Goal: Task Accomplishment & Management: Use online tool/utility

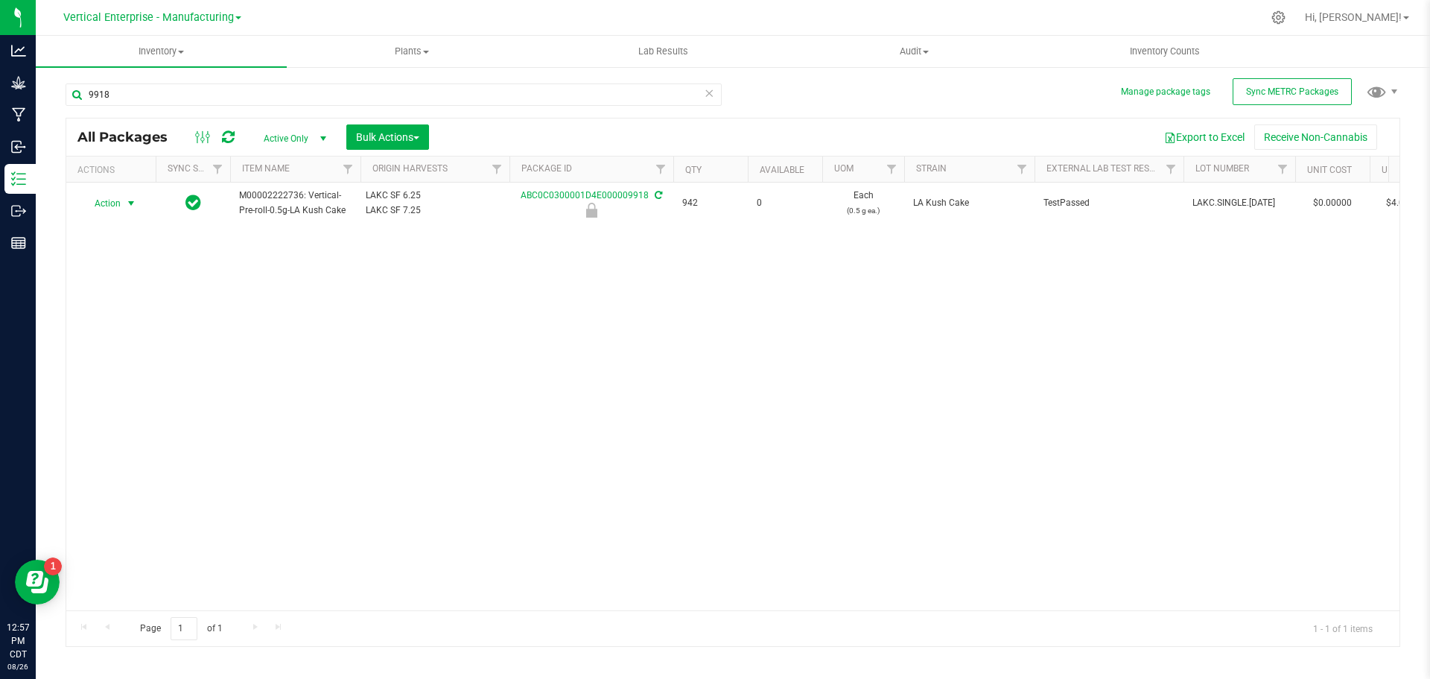
click at [104, 201] on span "Action" at bounding box center [101, 203] width 40 height 21
click at [109, 369] on li "Unlock package" at bounding box center [129, 380] width 94 height 22
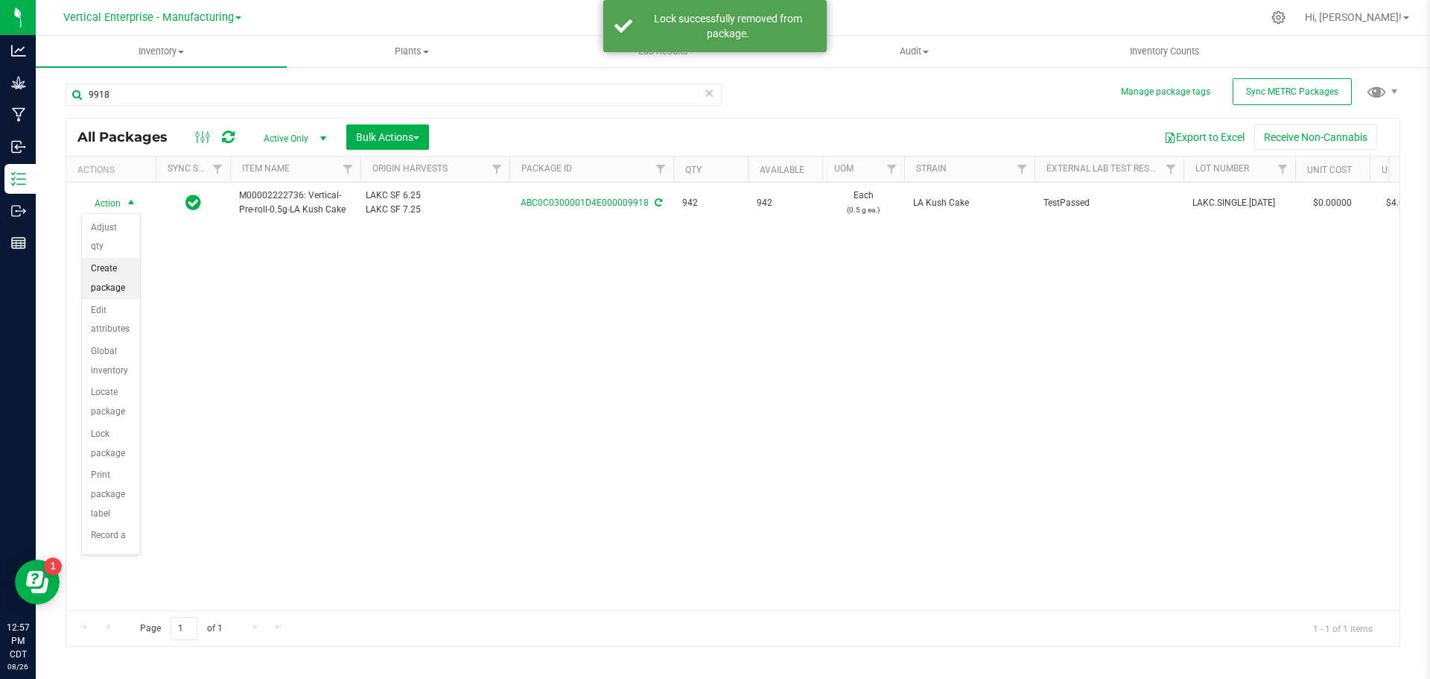
click at [101, 273] on li "Create package" at bounding box center [111, 278] width 58 height 41
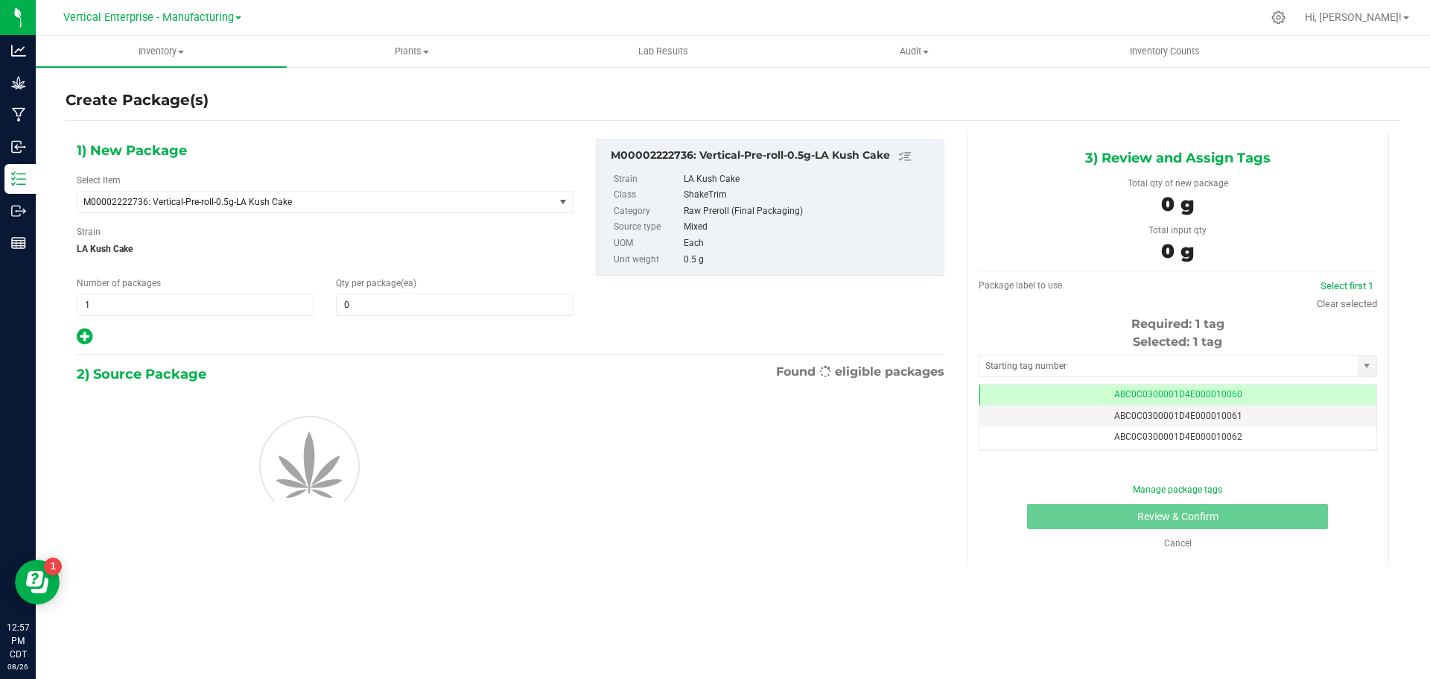
type input "0"
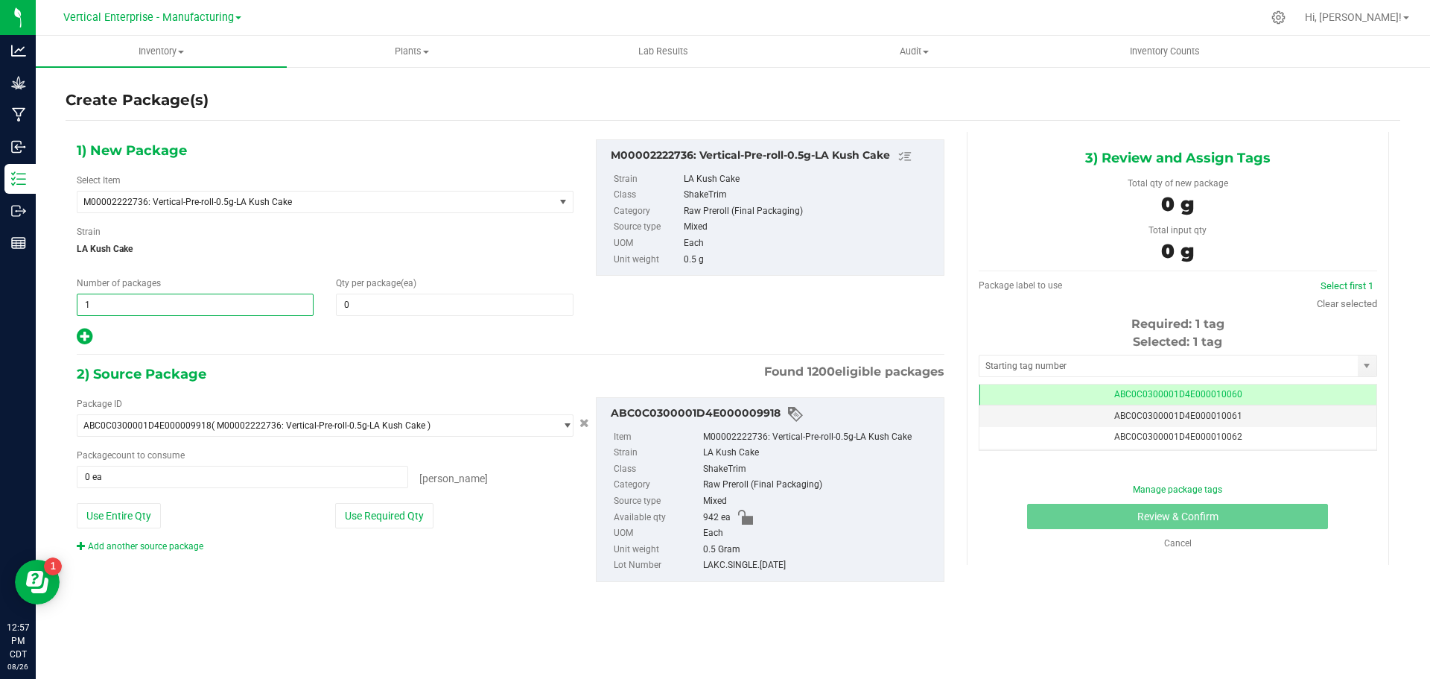
drag, startPoint x: 109, startPoint y: 307, endPoint x: 69, endPoint y: 304, distance: 40.3
click at [69, 304] on div "Number of packages 1 1" at bounding box center [195, 295] width 259 height 39
type input "4"
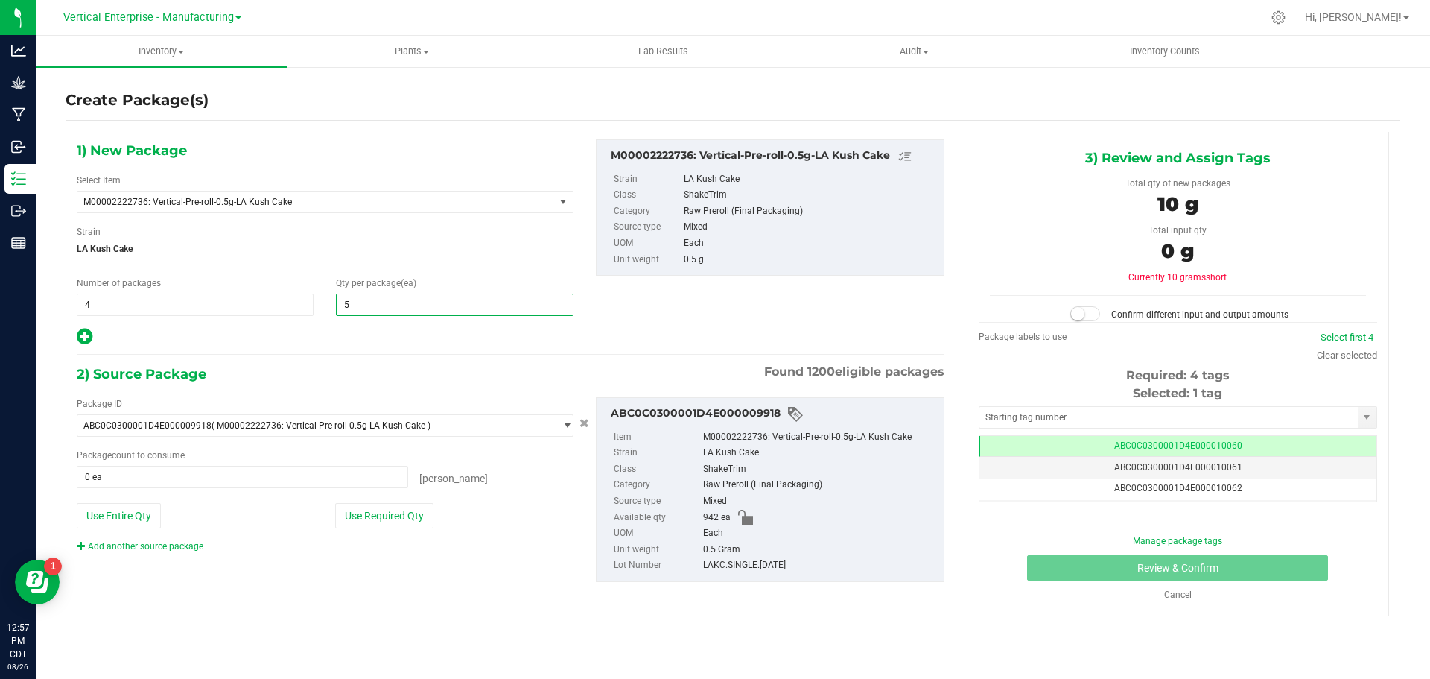
type input "50"
click at [375, 524] on button "Use Required Qty" at bounding box center [384, 515] width 98 height 25
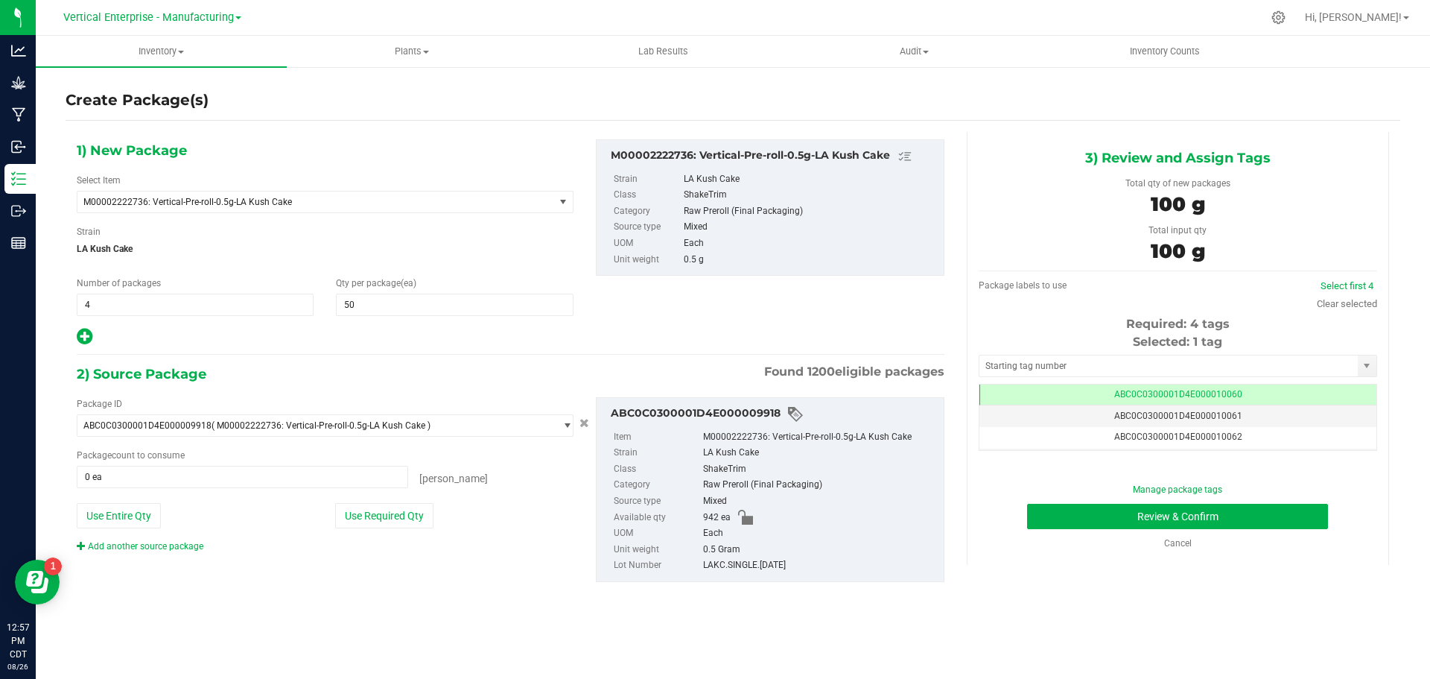
type input "200 ea"
click at [1345, 288] on link "Select first 4" at bounding box center [1347, 285] width 53 height 11
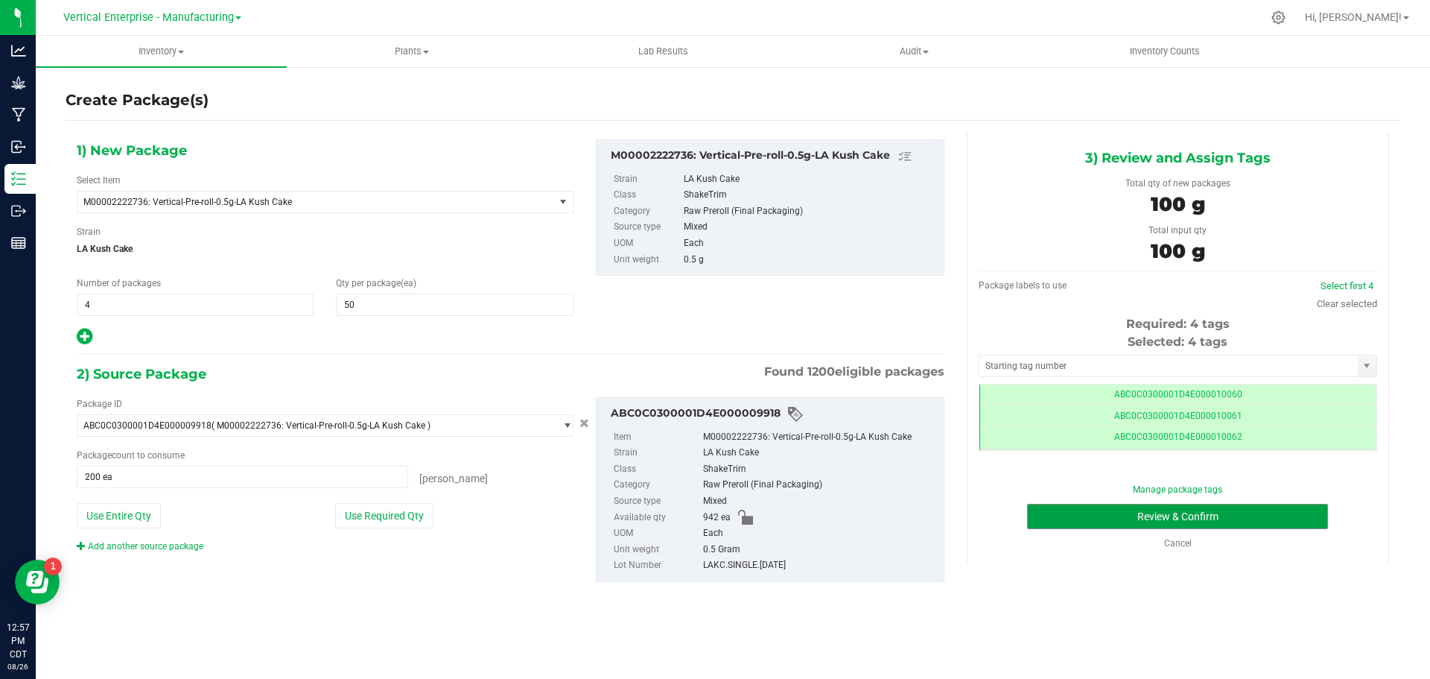
click at [1192, 508] on button "Review & Confirm" at bounding box center [1177, 515] width 301 height 25
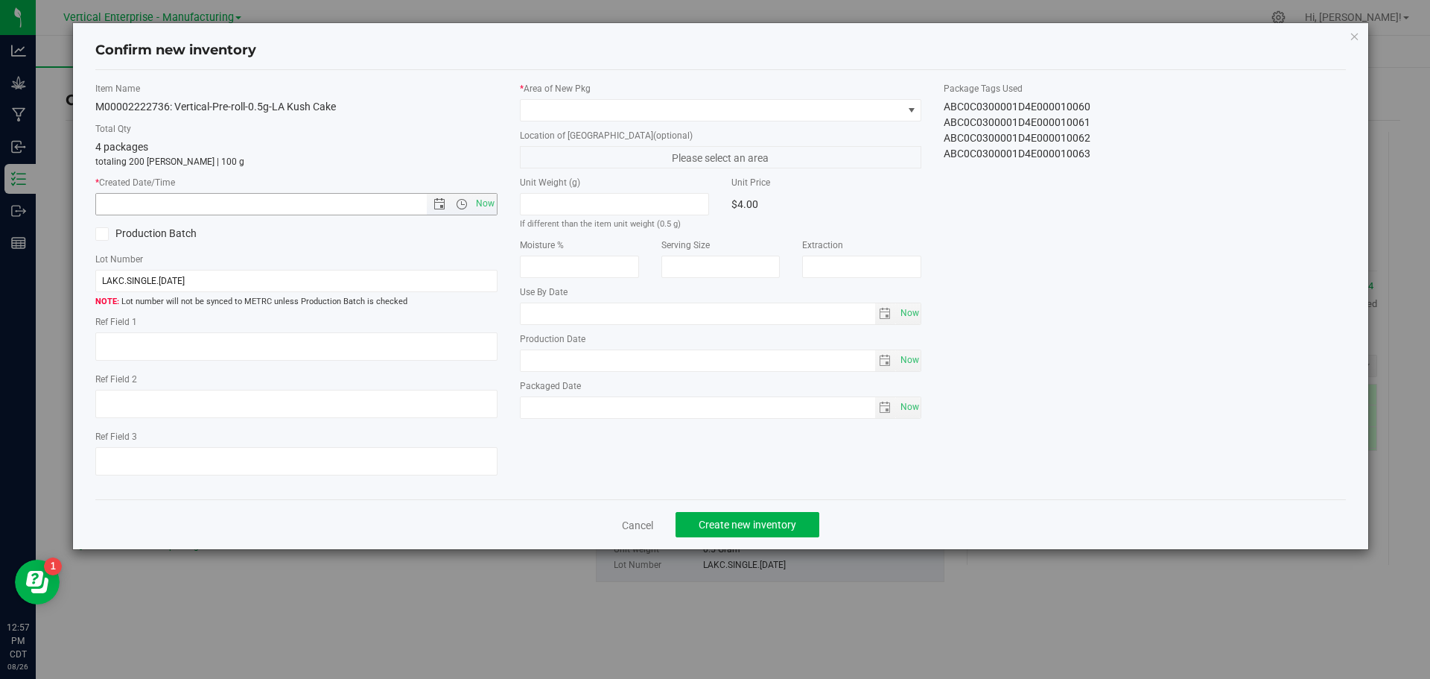
click at [492, 203] on span "Now" at bounding box center [484, 204] width 25 height 22
type input "8/26/2025 12:57 PM"
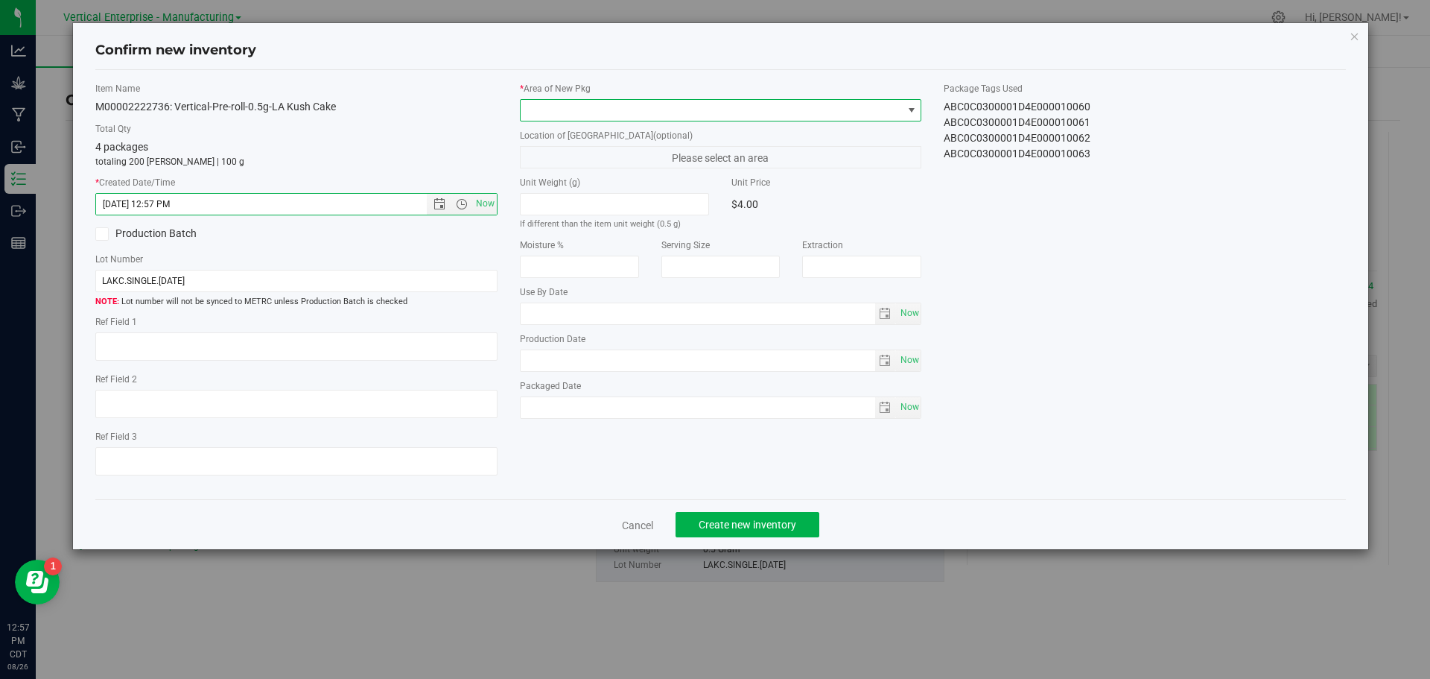
click at [593, 120] on span at bounding box center [712, 110] width 382 height 21
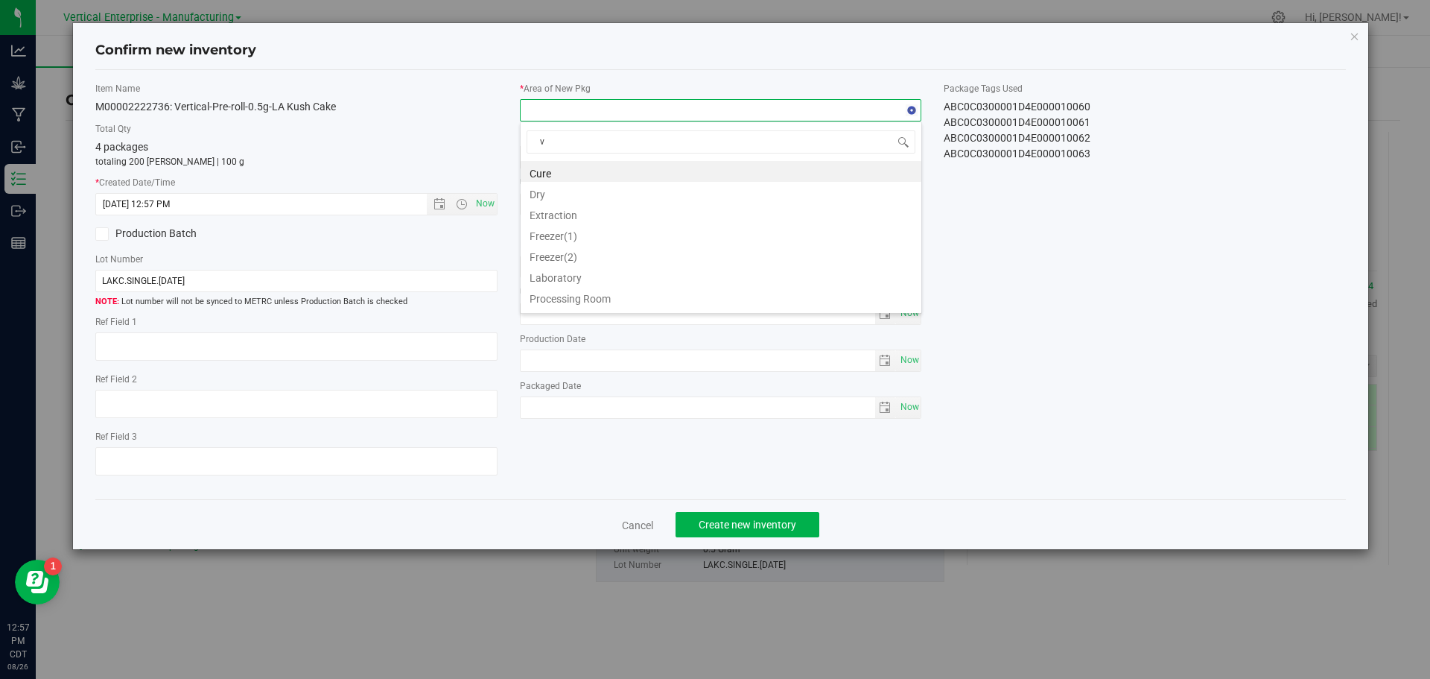
type input "va"
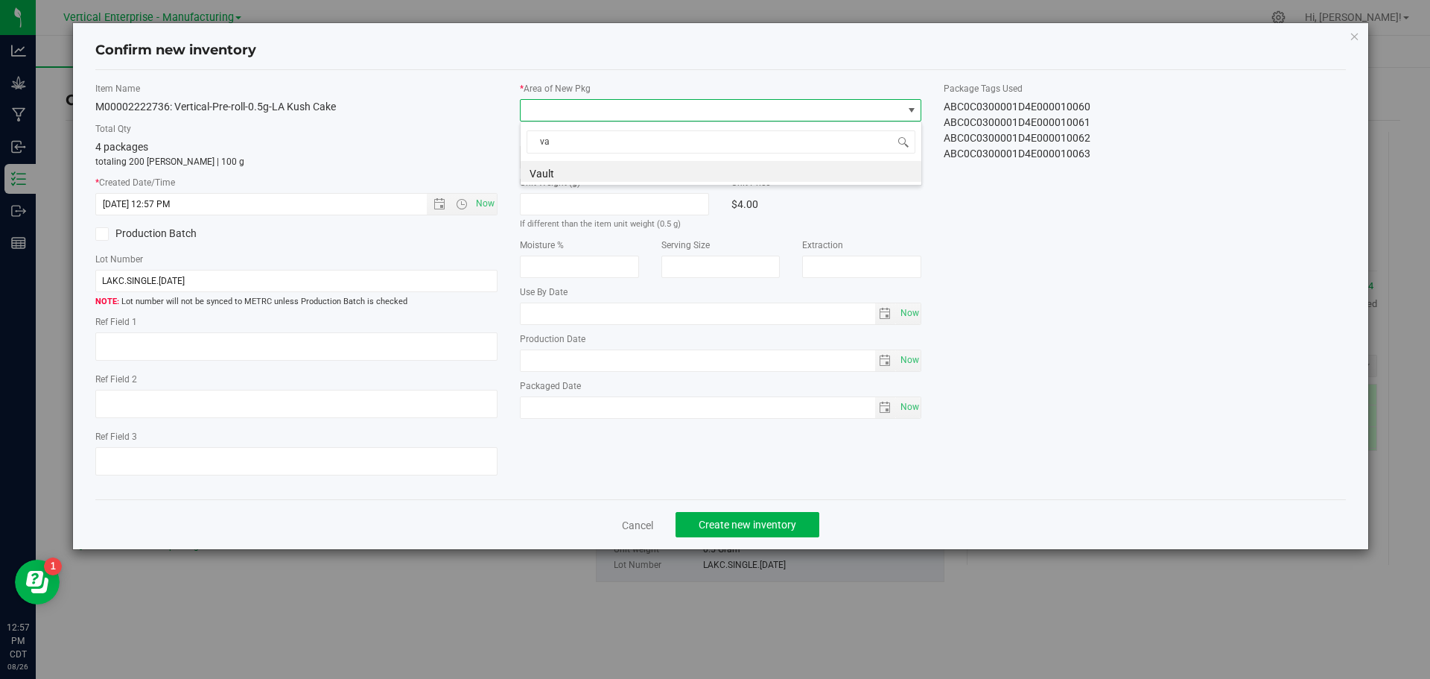
click at [542, 174] on li "Vault" at bounding box center [721, 171] width 401 height 21
click at [806, 526] on button "Create new inventory" at bounding box center [748, 524] width 144 height 25
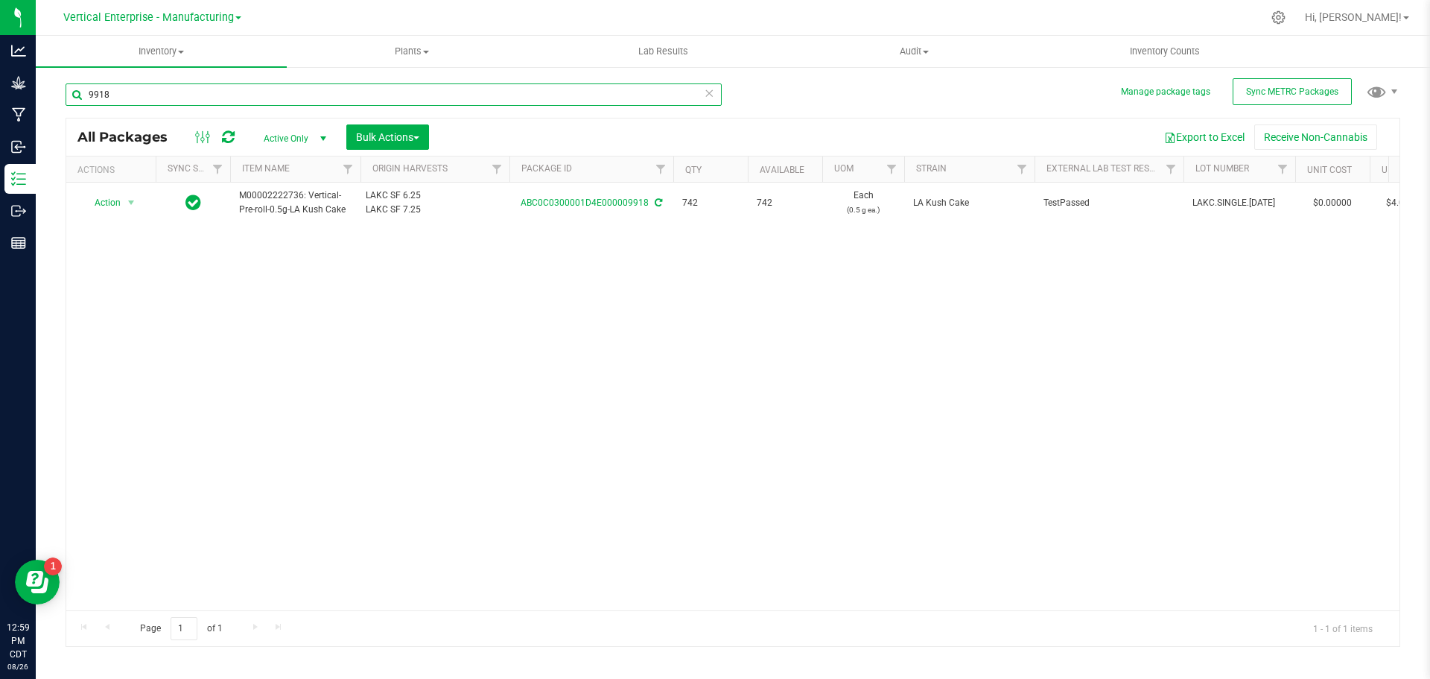
drag, startPoint x: 116, startPoint y: 91, endPoint x: 57, endPoint y: 89, distance: 59.6
click at [57, 89] on div "Manage package tags Sync METRC Packages 9918 All Packages Active Only Active On…" at bounding box center [733, 293] width 1394 height 454
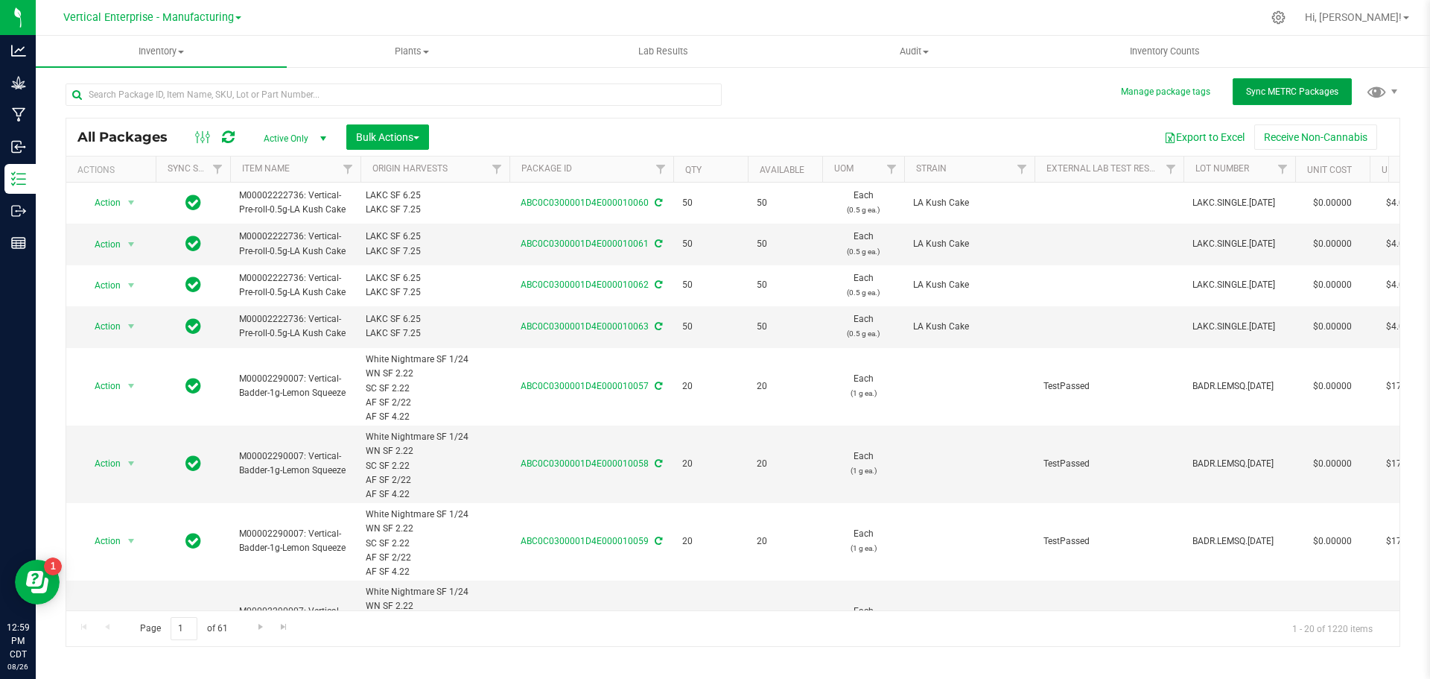
click at [1326, 88] on span "Sync METRC Packages" at bounding box center [1292, 91] width 92 height 10
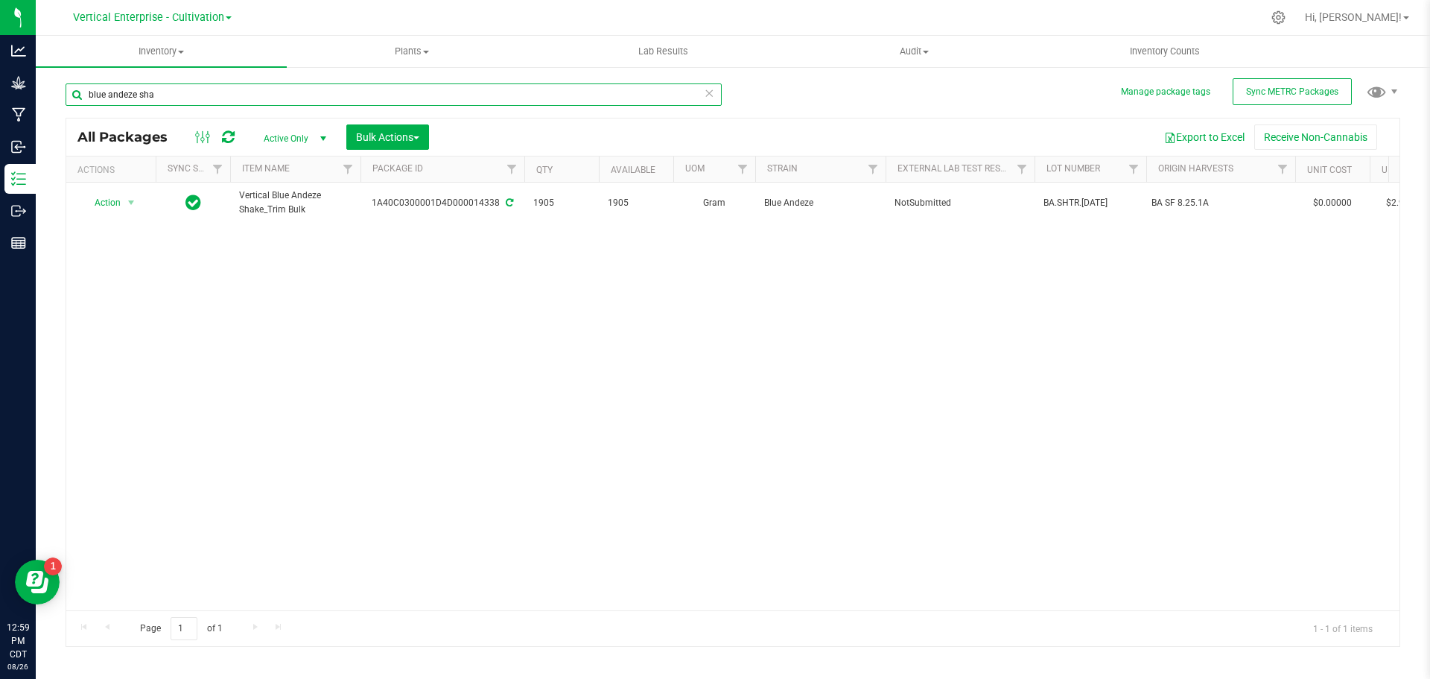
drag, startPoint x: 192, startPoint y: 92, endPoint x: 59, endPoint y: 91, distance: 133.3
click at [59, 97] on div "Manage package tags Sync METRC Packages blue andeze sha All Packages Active Onl…" at bounding box center [733, 293] width 1394 height 454
type input "14343"
click at [109, 200] on span "Action" at bounding box center [101, 202] width 40 height 21
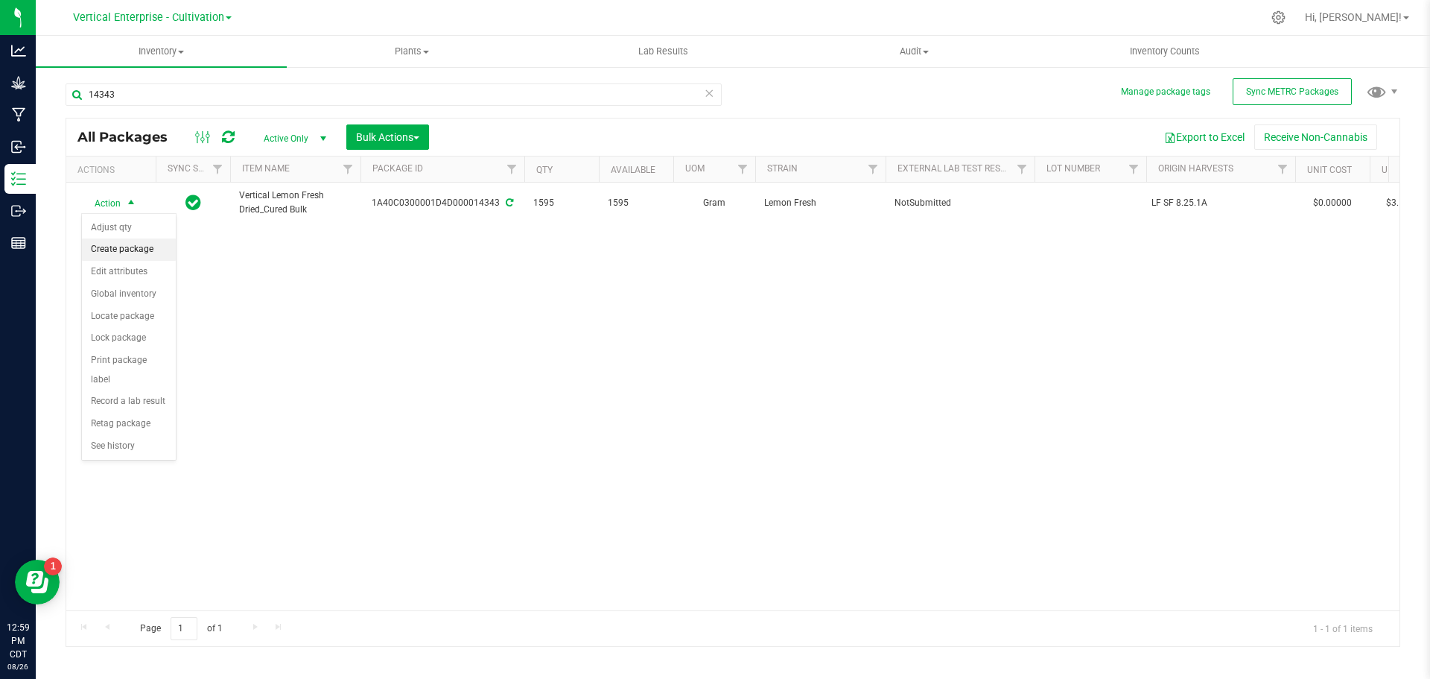
click at [120, 250] on li "Create package" at bounding box center [129, 249] width 94 height 22
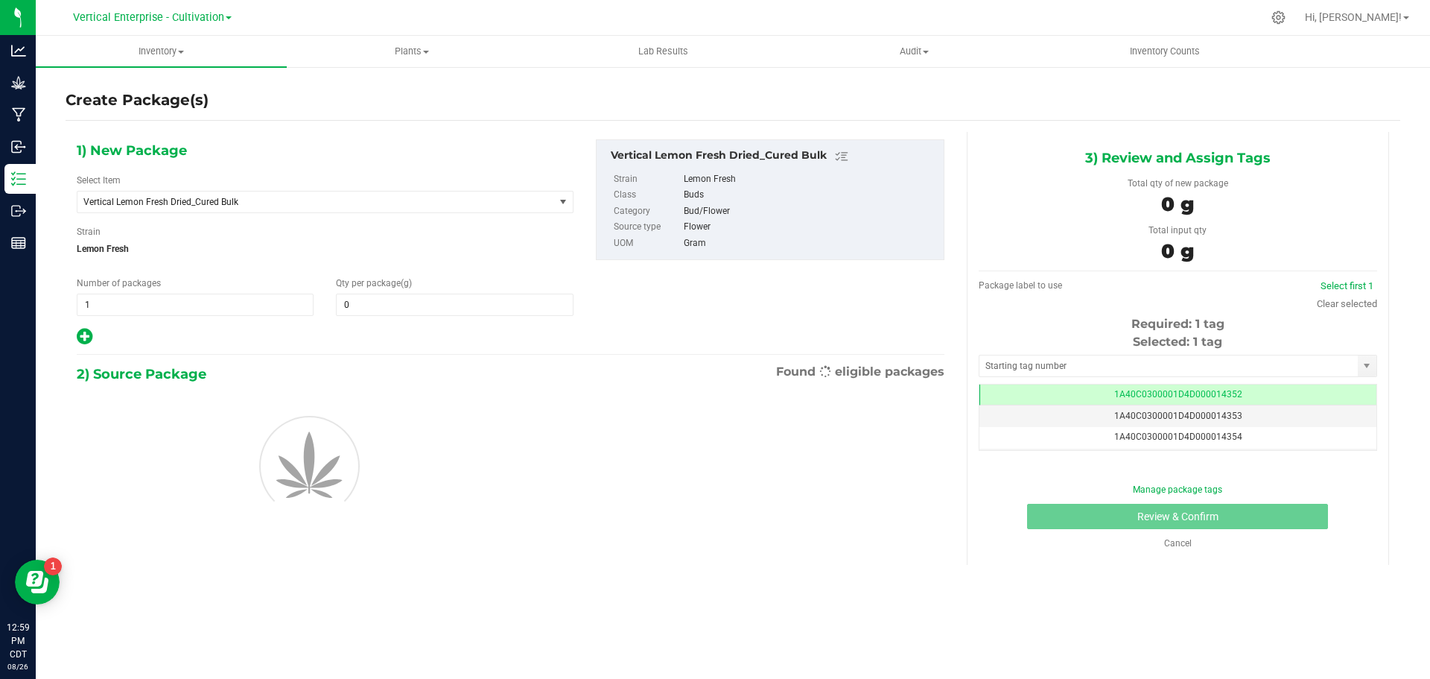
type input "0.0000"
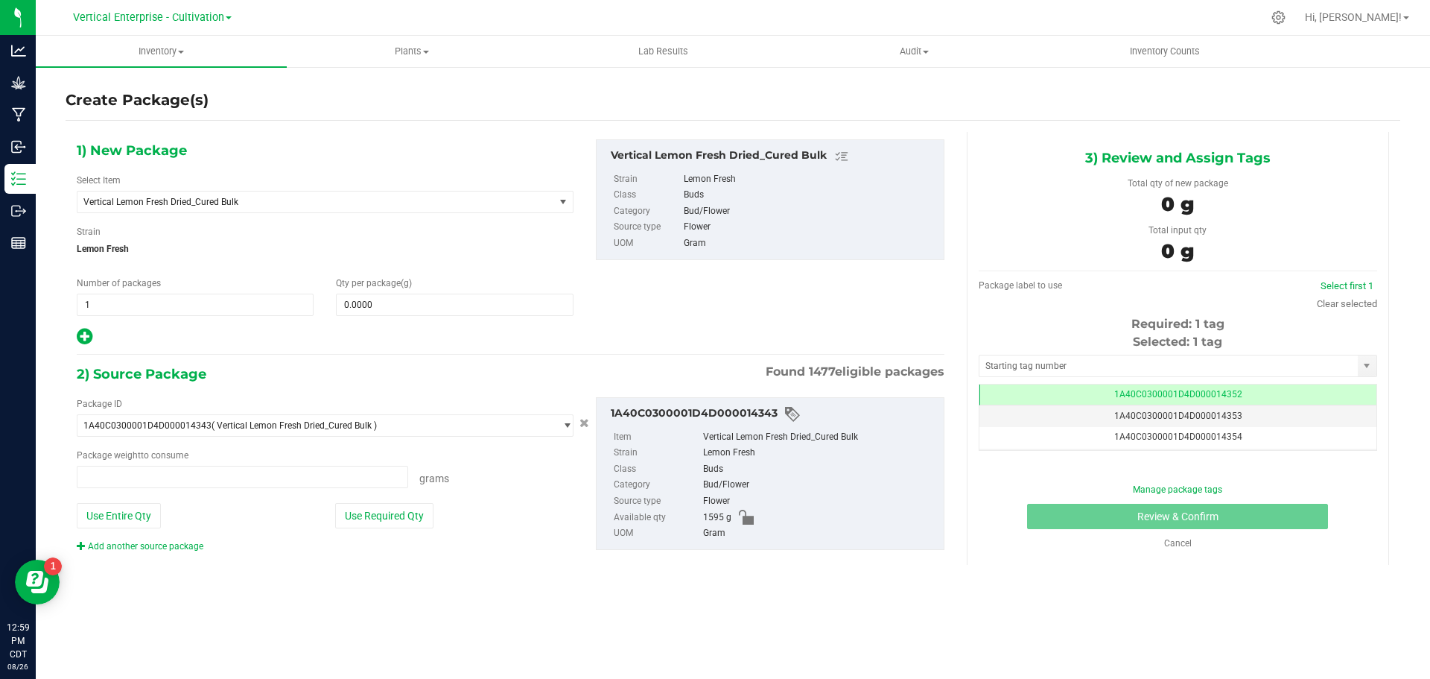
type input "0.0000 g"
click at [203, 206] on span "Vertical Lemon Fresh Dried_Cured Bulk" at bounding box center [306, 202] width 446 height 10
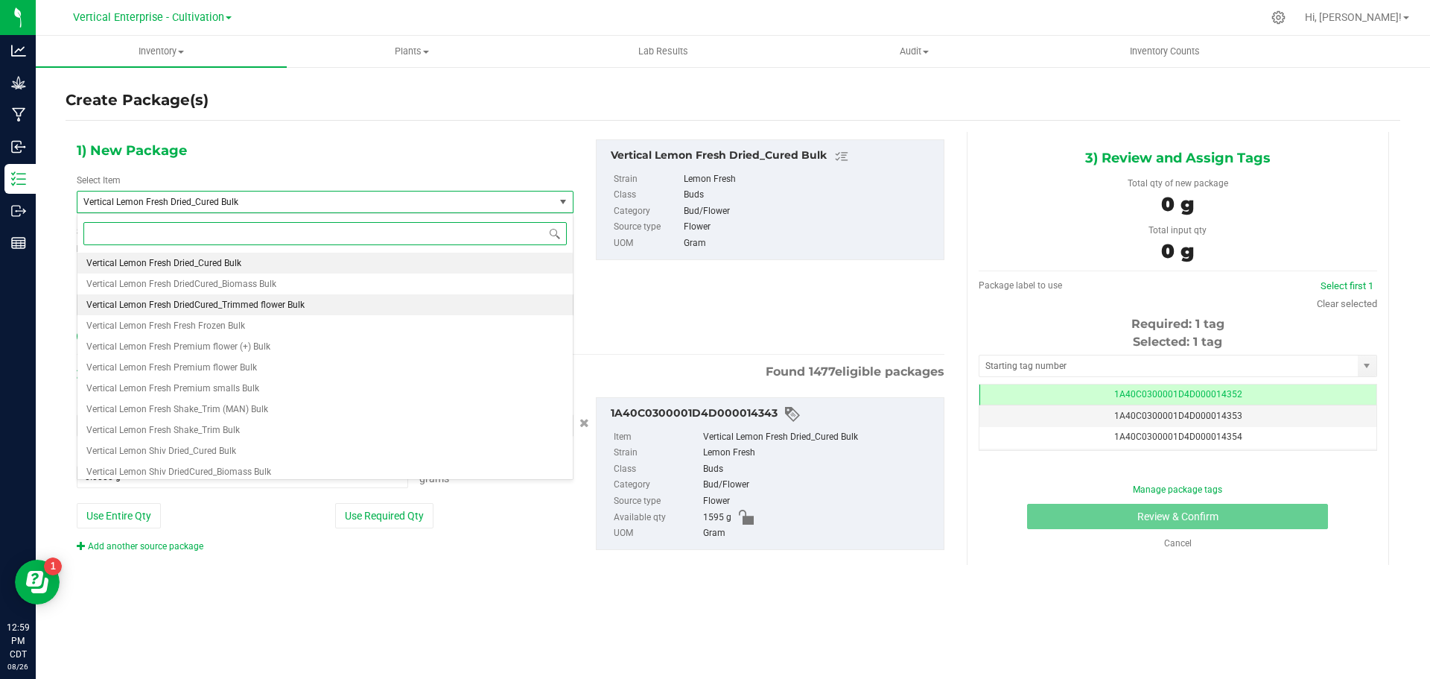
click at [220, 308] on span "Vertical Lemon Fresh DriedCured_Trimmed flower Bulk" at bounding box center [195, 304] width 218 height 10
type input "0.0000"
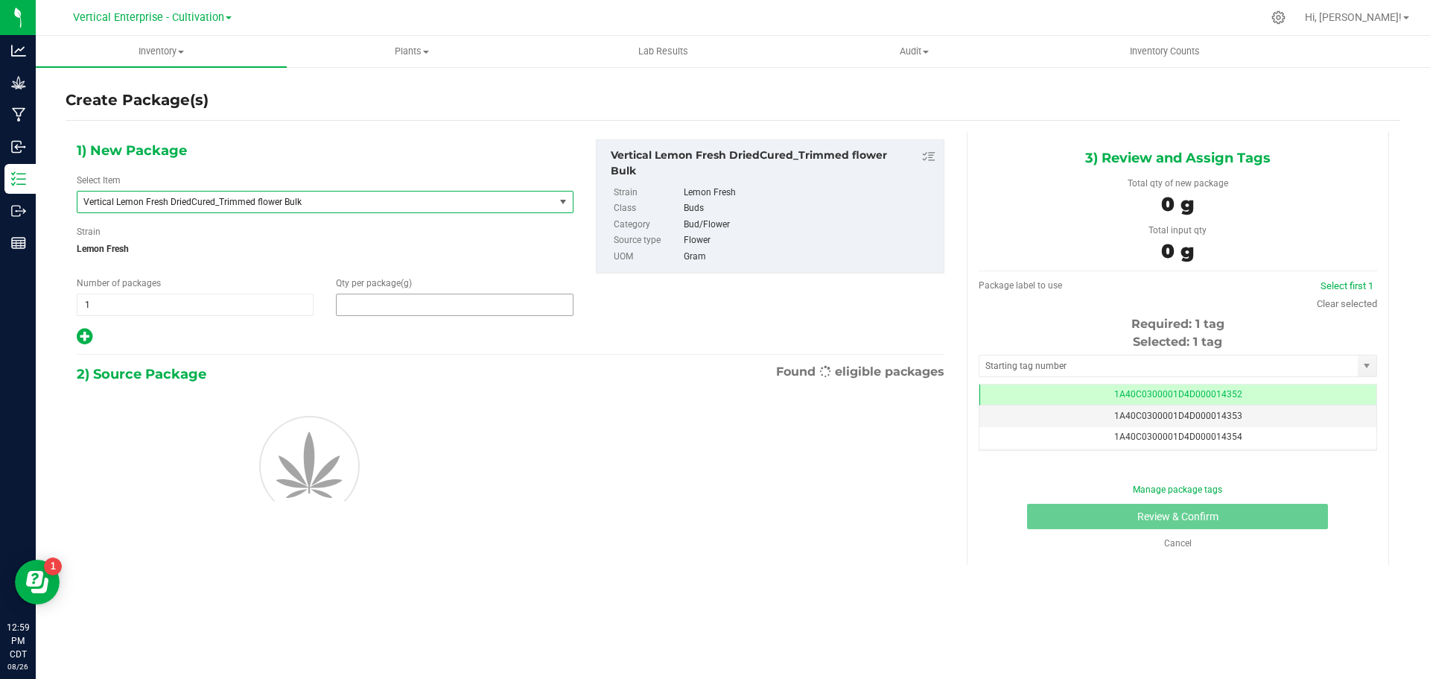
click at [381, 303] on span at bounding box center [454, 304] width 237 height 22
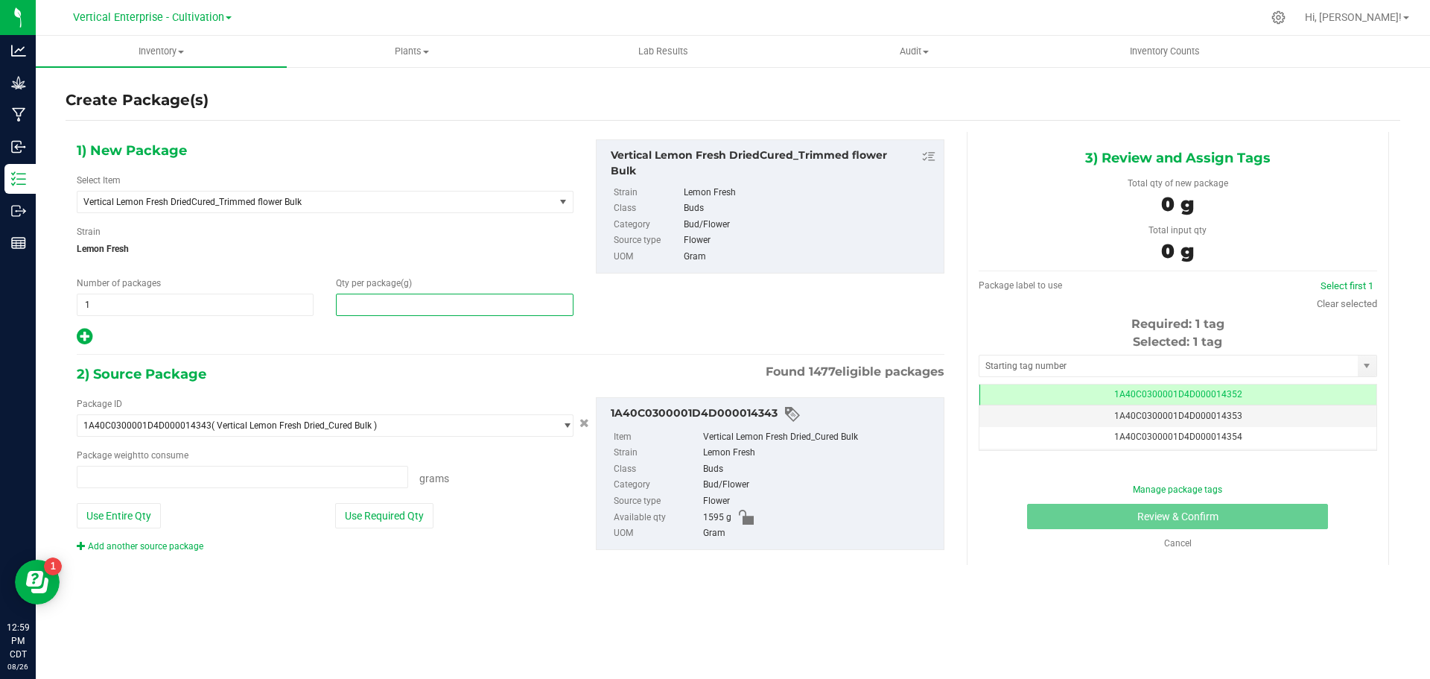
type input "0.0000 g"
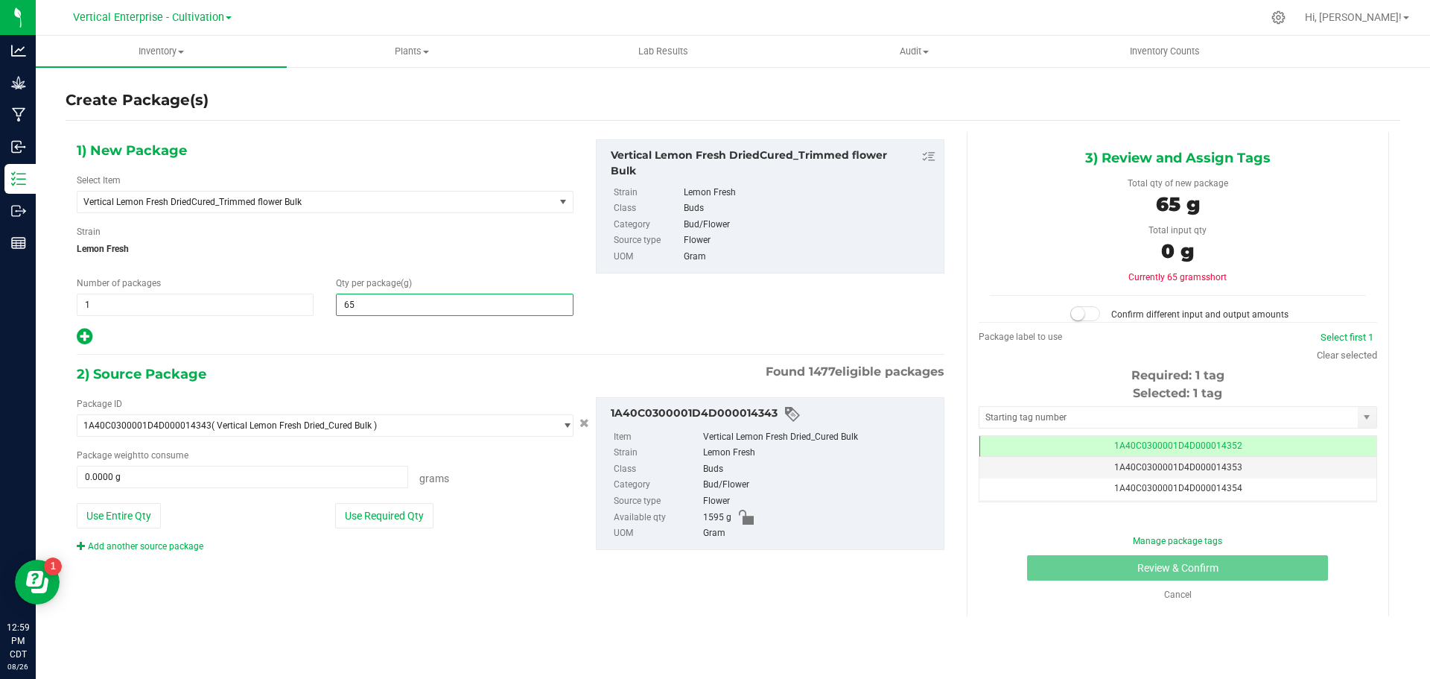
type input "650"
type input "650.0000"
click at [381, 509] on button "Use Required Qty" at bounding box center [384, 515] width 98 height 25
type input "650.0000 g"
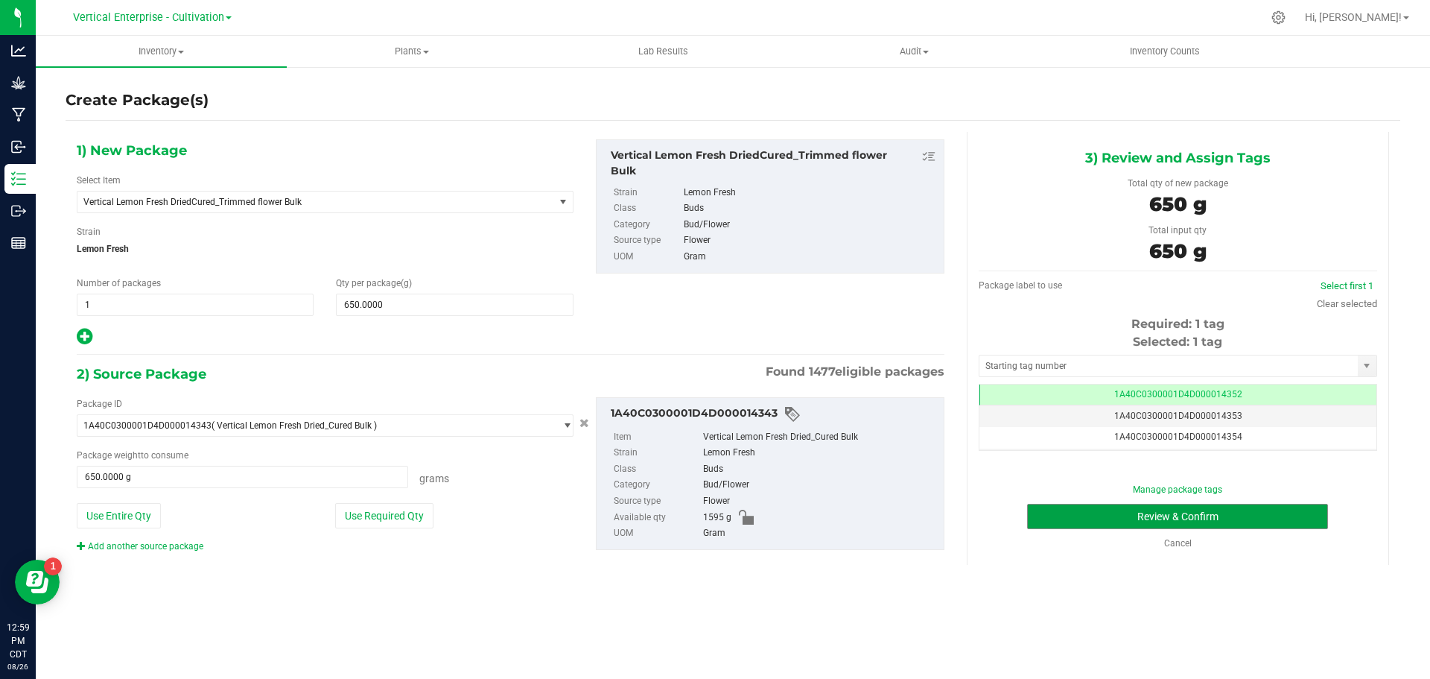
click at [1277, 523] on button "Review & Confirm" at bounding box center [1177, 515] width 301 height 25
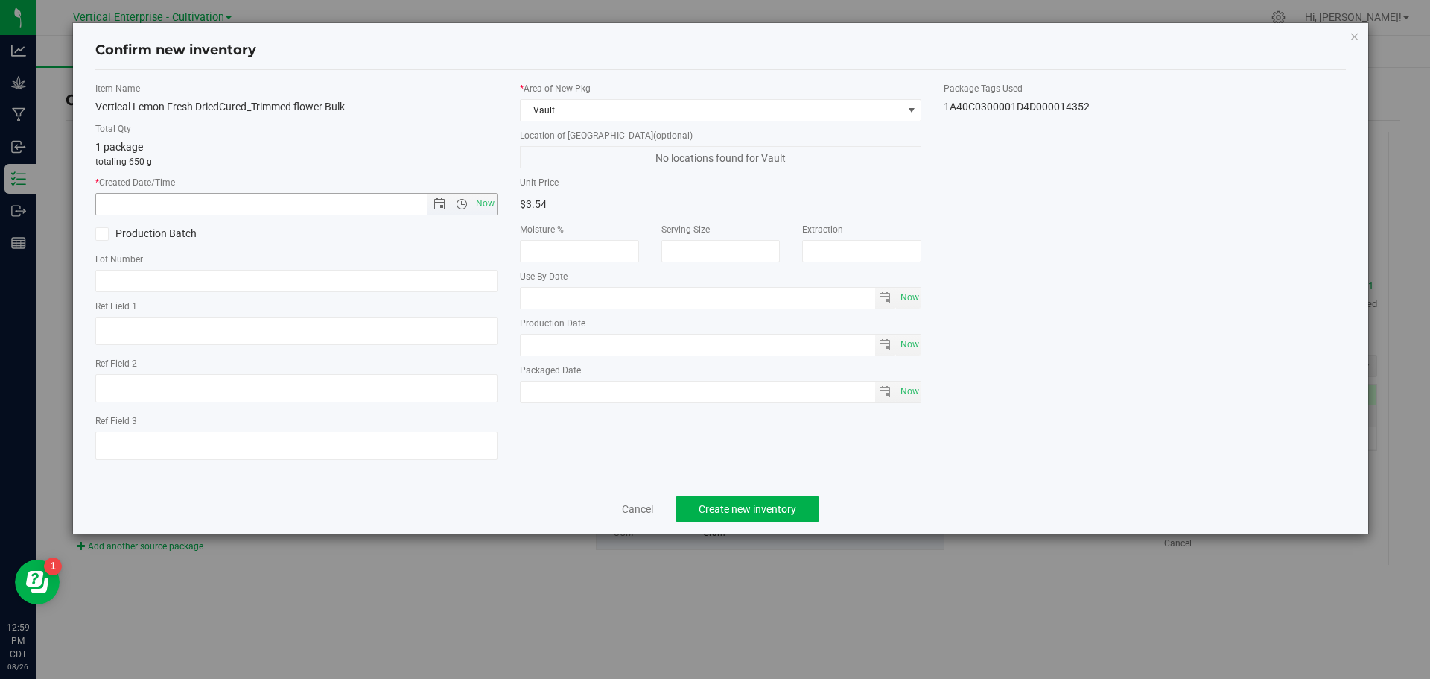
click at [488, 200] on span "Now" at bounding box center [484, 204] width 25 height 22
type input "[DATE] 12:59 PM"
click at [107, 233] on span at bounding box center [101, 233] width 13 height 13
click at [0, 0] on input "Production Batch" at bounding box center [0, 0] width 0 height 0
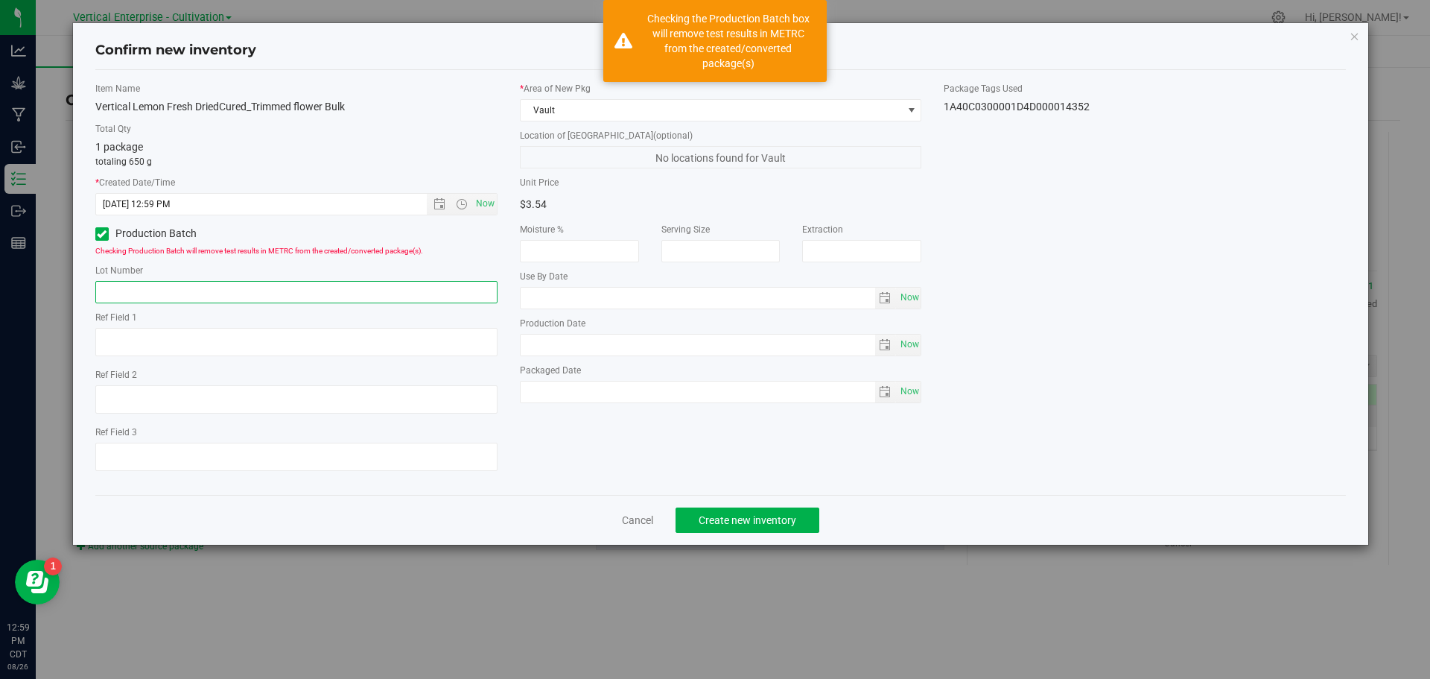
click at [109, 292] on input "text" at bounding box center [296, 292] width 402 height 22
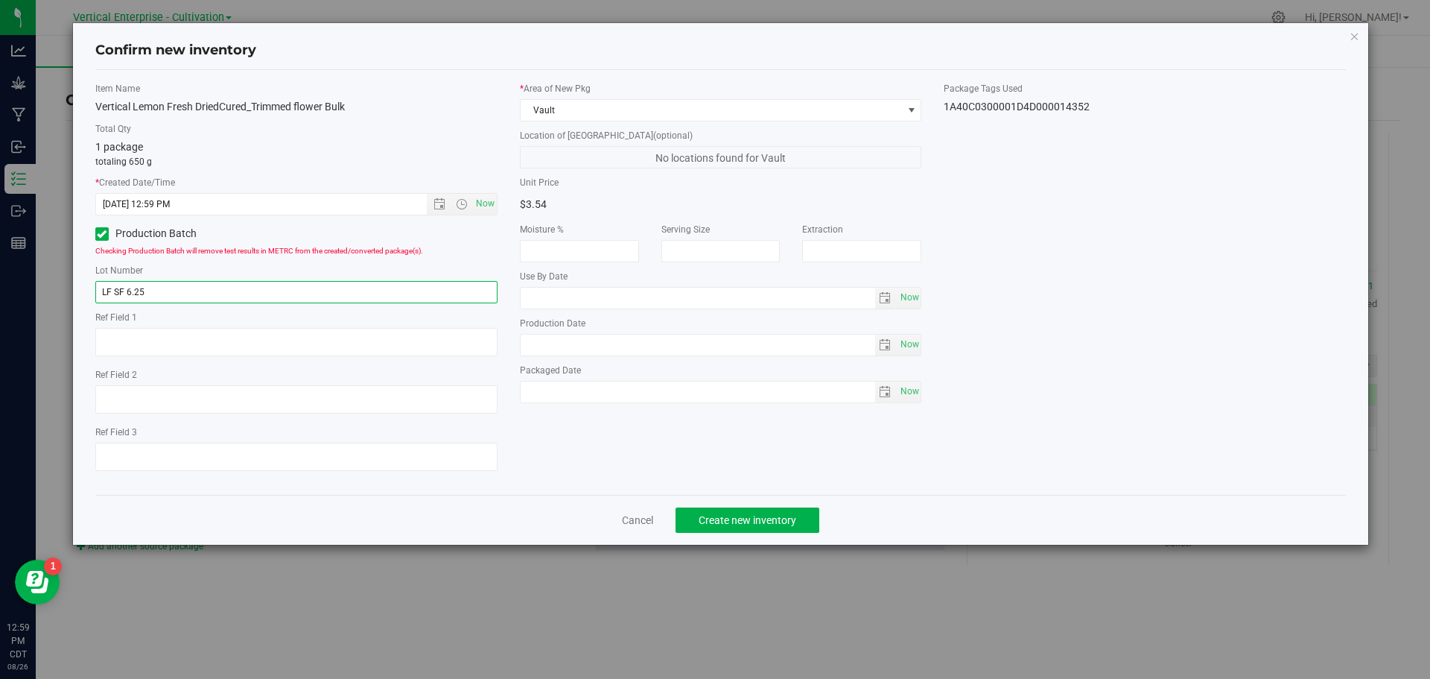
type input "LF SF 6.25"
click at [767, 517] on span "Create new inventory" at bounding box center [748, 520] width 98 height 12
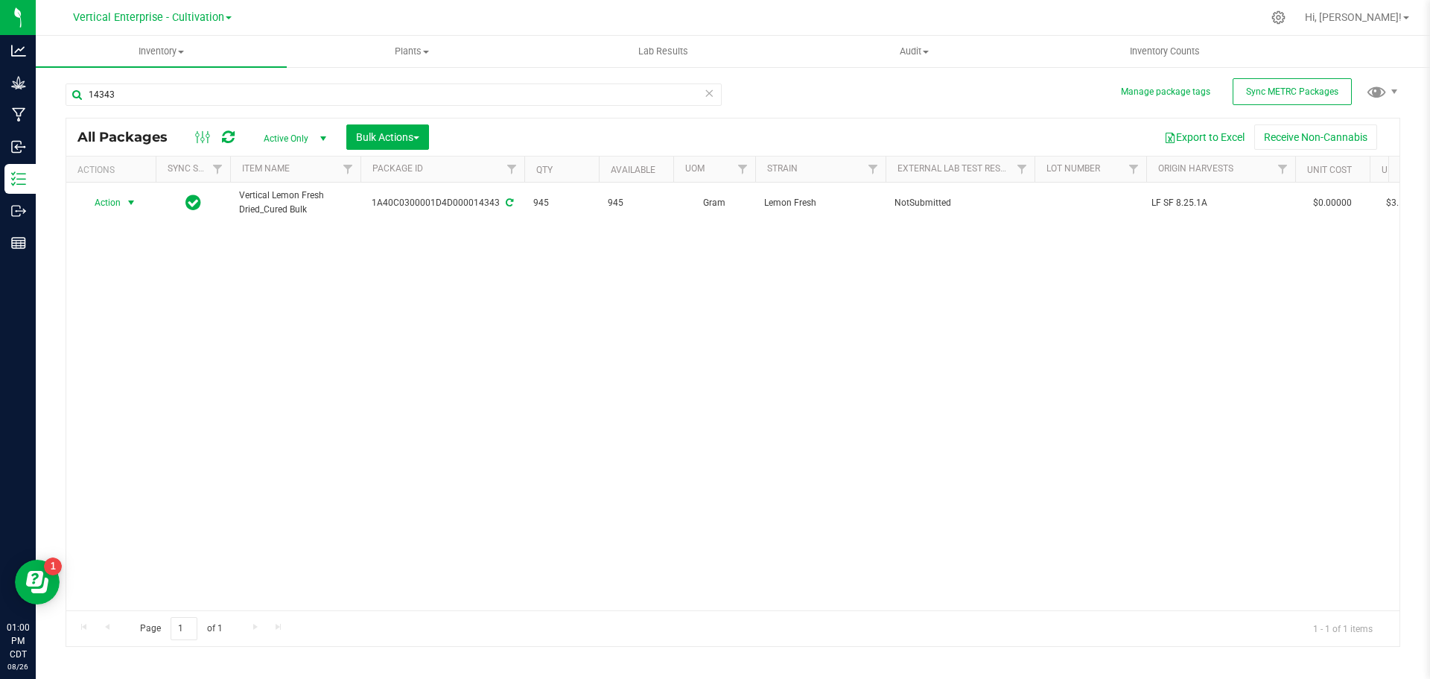
click at [110, 200] on span "Action" at bounding box center [101, 202] width 40 height 21
click at [125, 245] on li "Create package" at bounding box center [129, 249] width 94 height 22
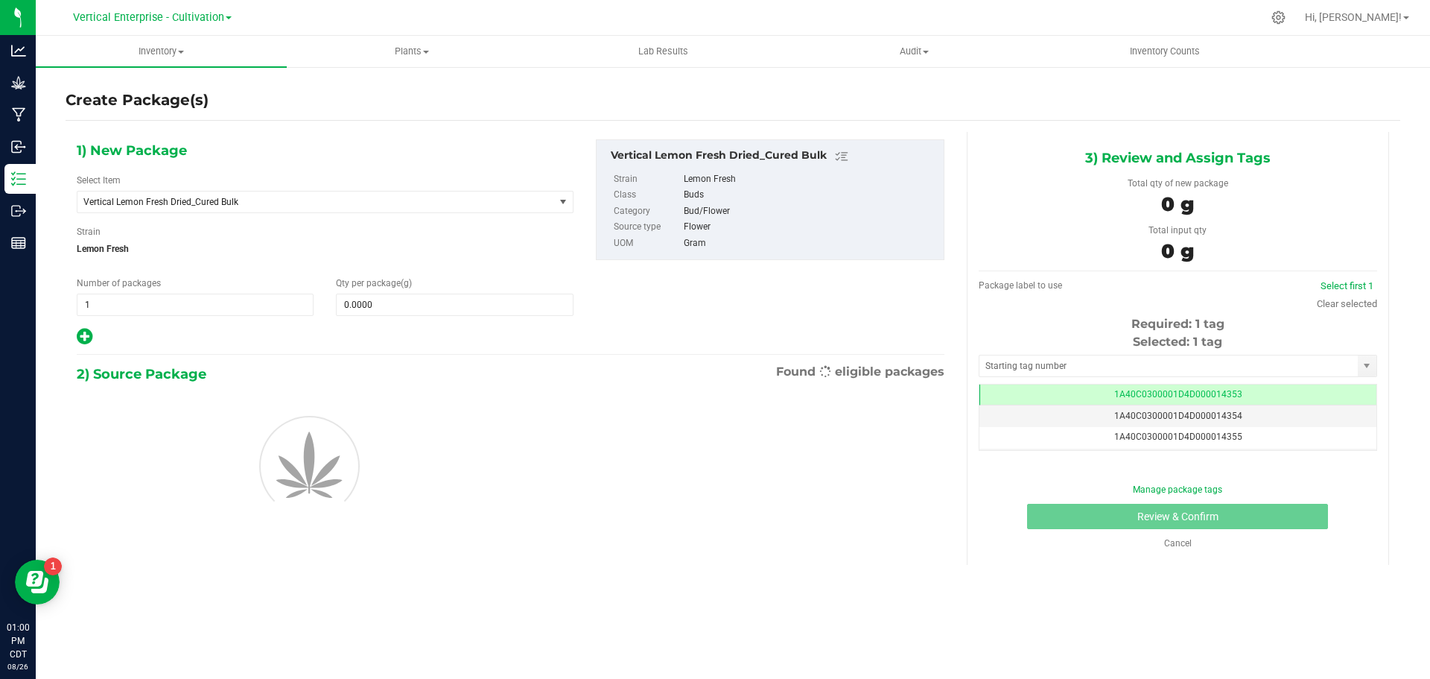
scroll to position [0, -1]
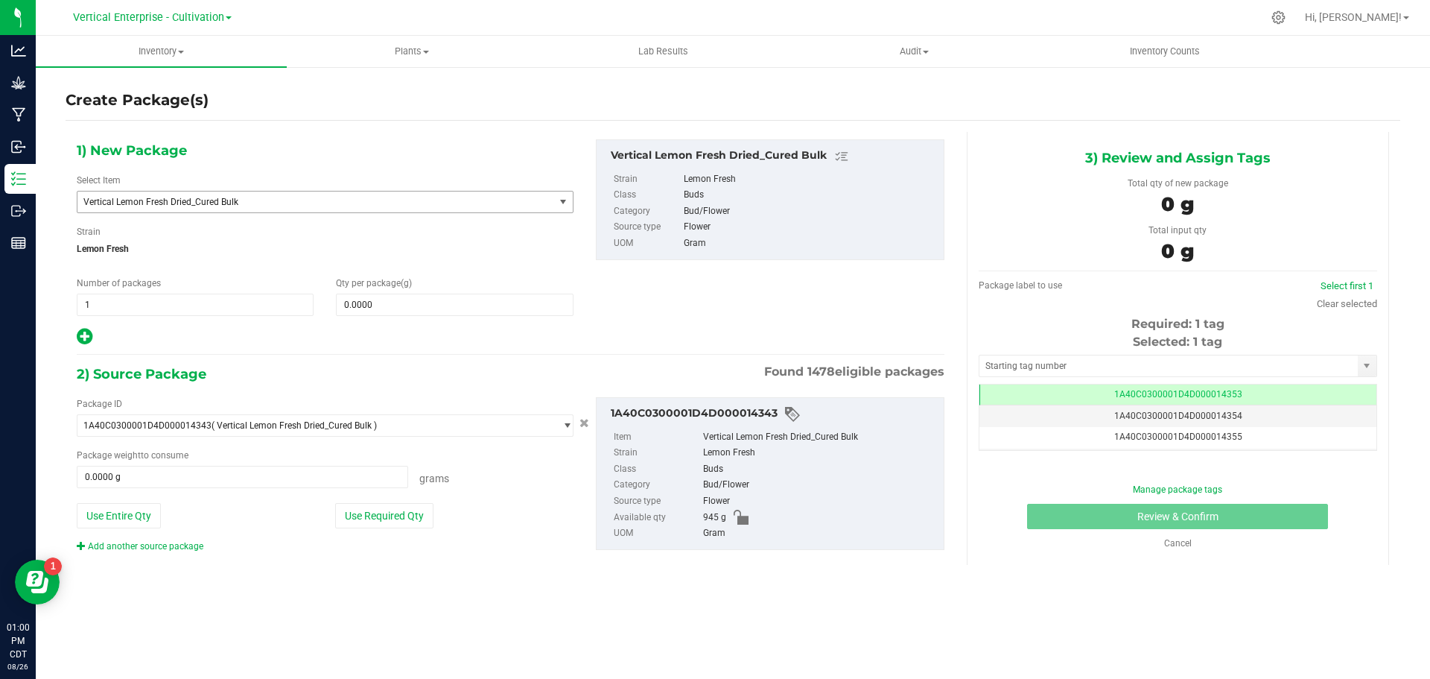
click at [191, 203] on span "Vertical Lemon Fresh Dried_Cured Bulk" at bounding box center [306, 202] width 446 height 10
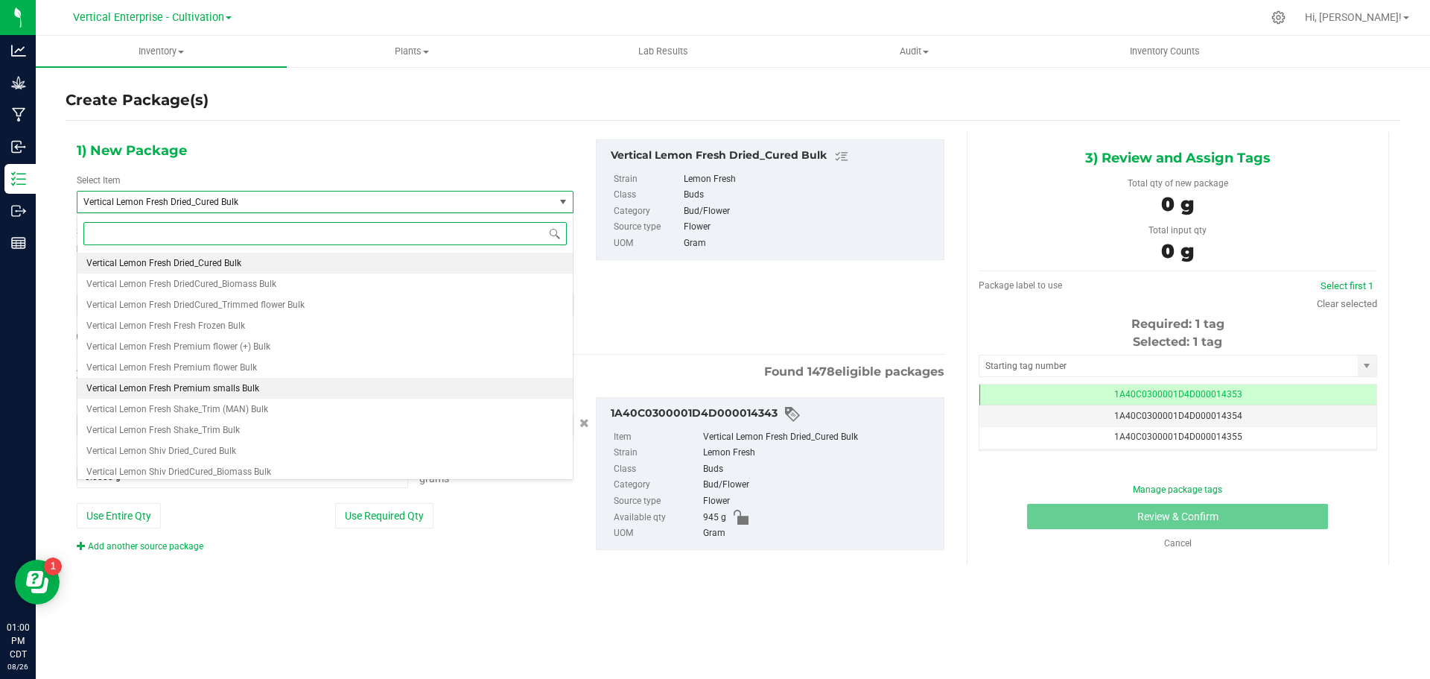
click at [209, 390] on span "Vertical Lemon Fresh Premium smalls Bulk" at bounding box center [172, 388] width 173 height 10
type input "0.0000"
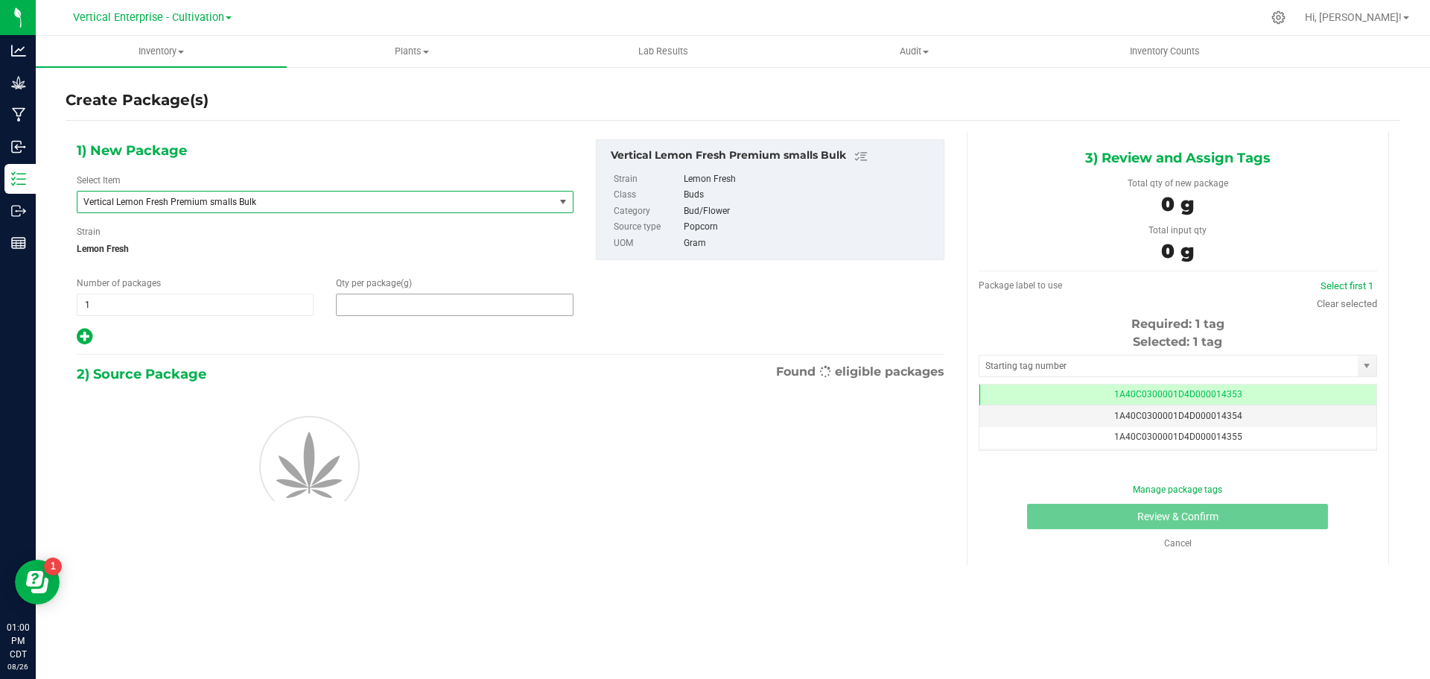
click at [416, 302] on span at bounding box center [454, 304] width 237 height 22
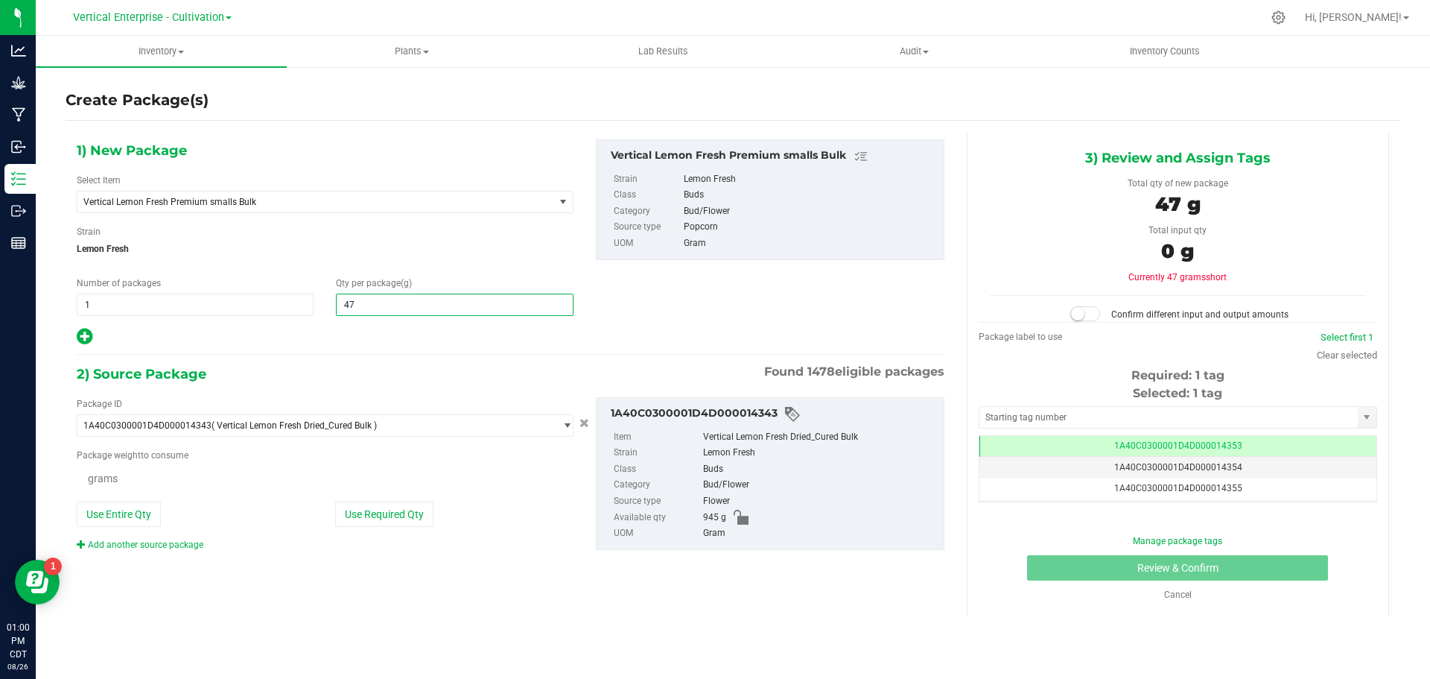
type input "475"
type input "475.0000"
click at [382, 524] on button "Use Required Qty" at bounding box center [384, 515] width 98 height 25
type input "475.0000 g"
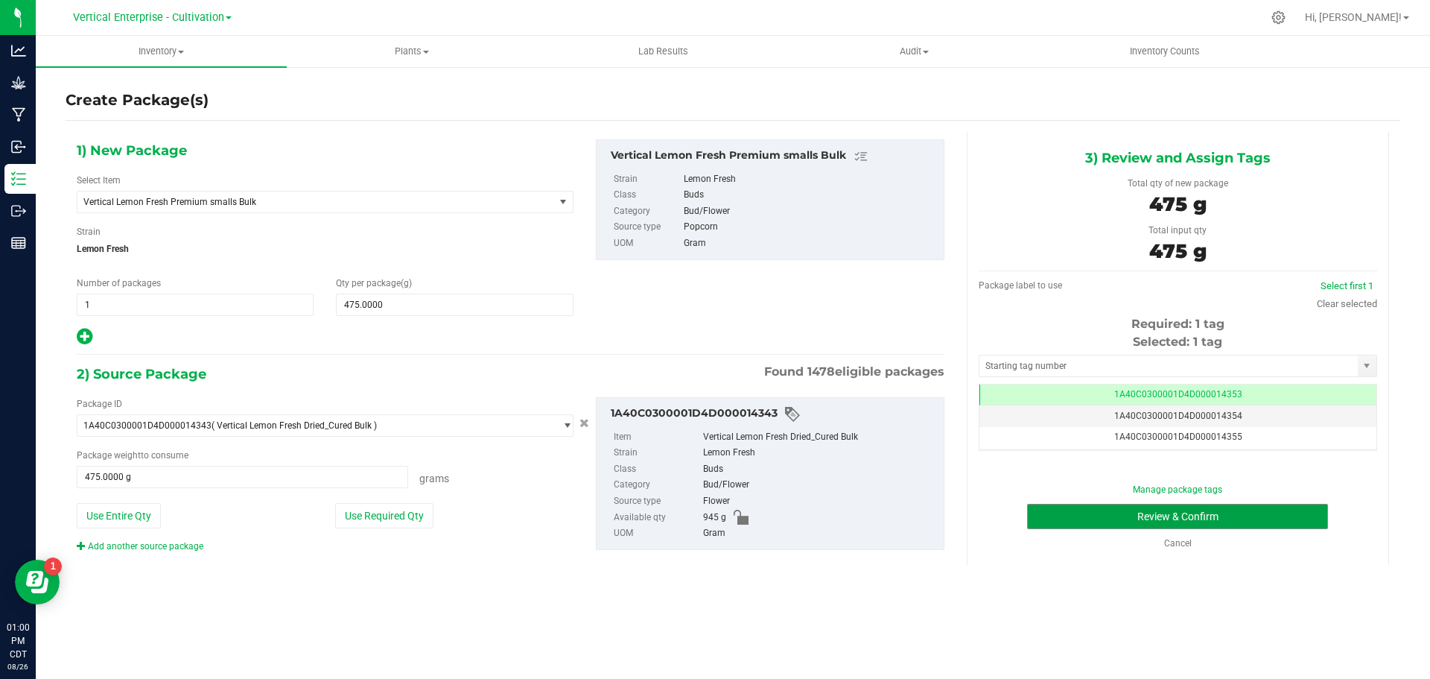
click at [1172, 527] on button "Review & Confirm" at bounding box center [1177, 515] width 301 height 25
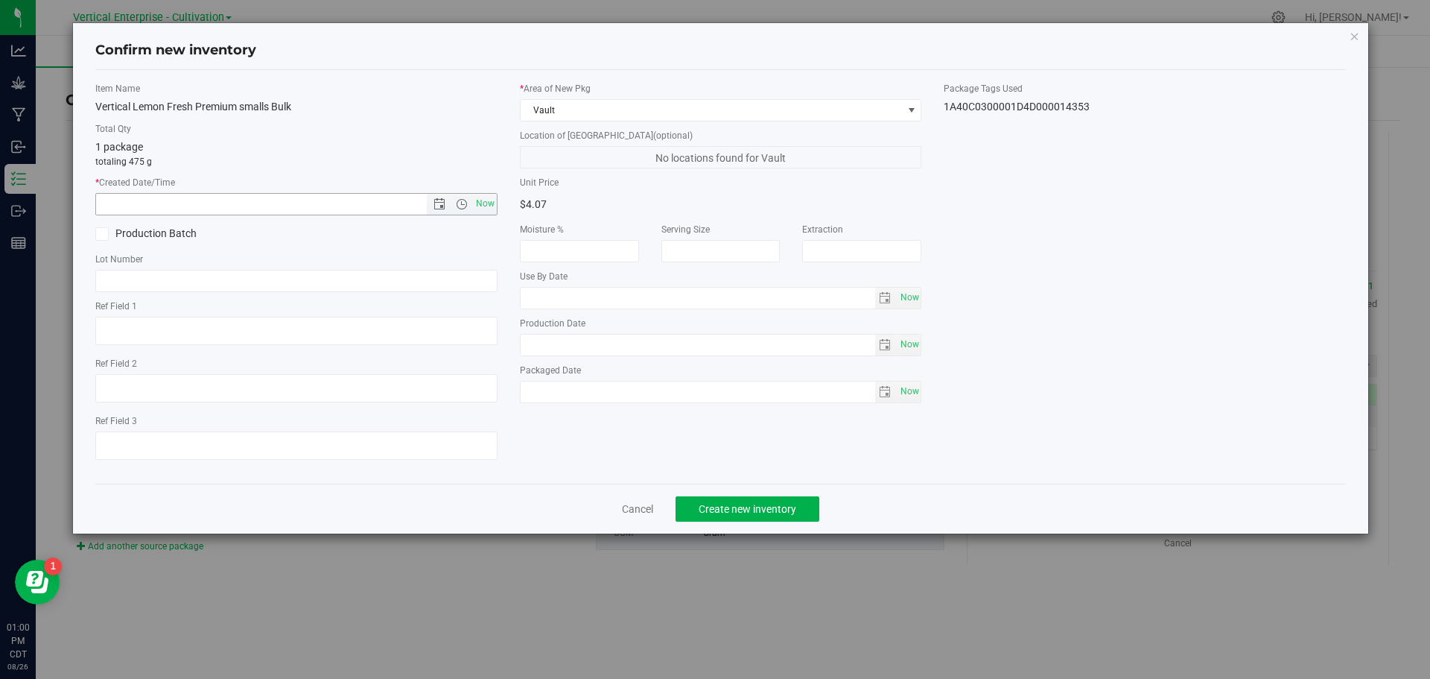
click at [493, 210] on span "Now" at bounding box center [484, 204] width 25 height 22
type input "[DATE] 1:00 PM"
click at [108, 235] on span at bounding box center [101, 233] width 13 height 13
click at [0, 0] on input "Production Batch" at bounding box center [0, 0] width 0 height 0
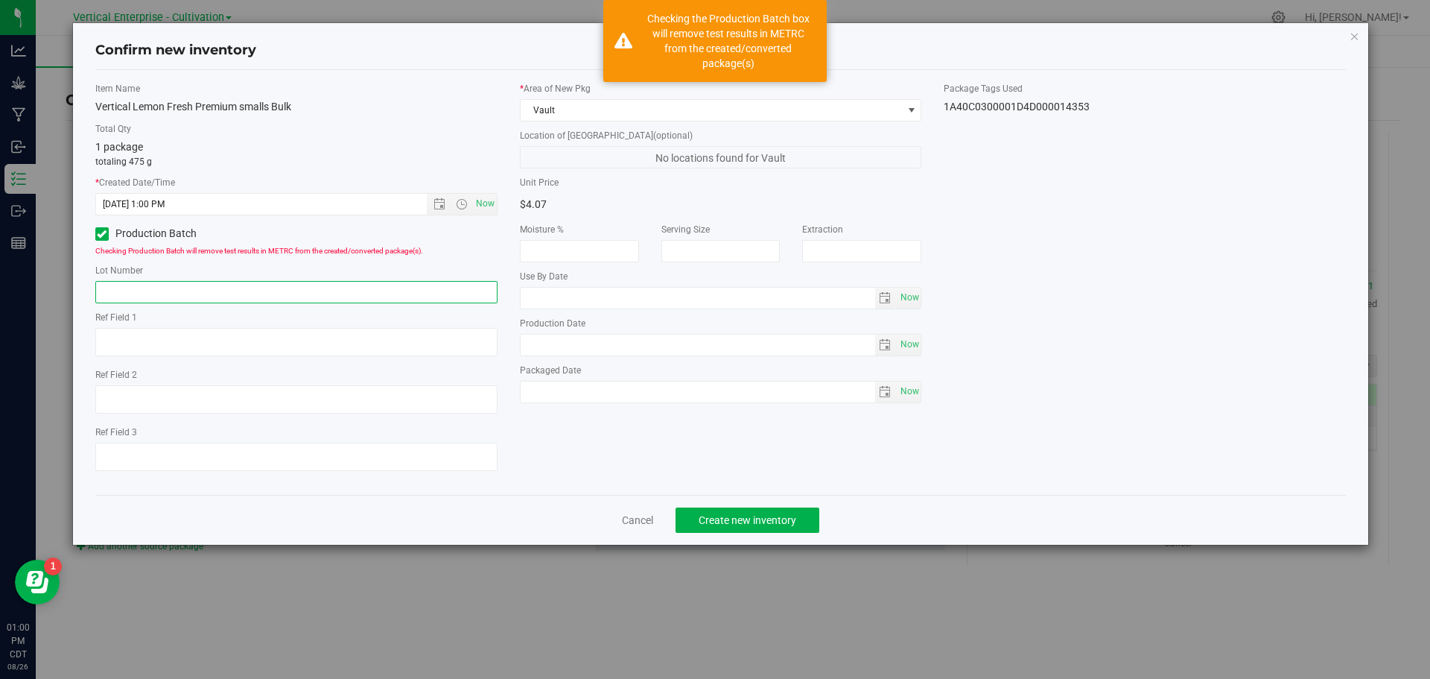
click at [136, 284] on input "text" at bounding box center [296, 292] width 402 height 22
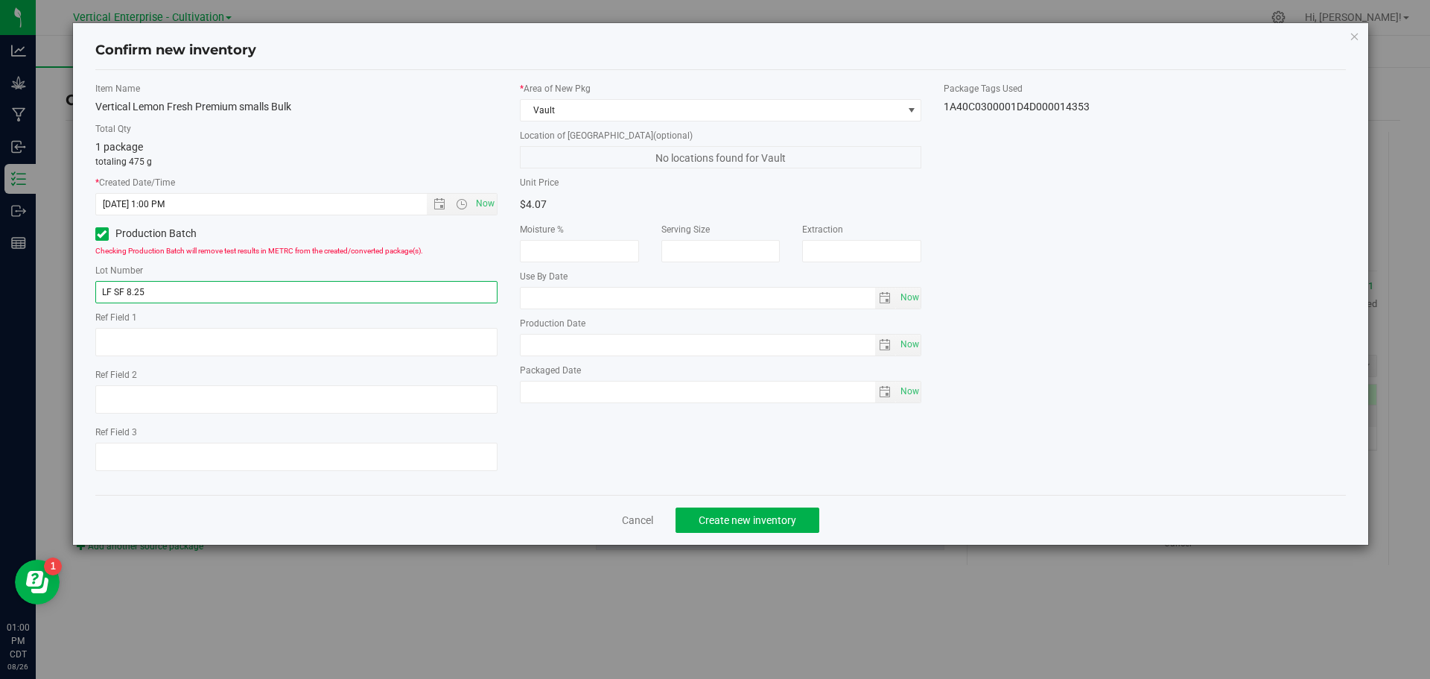
type input "LF SF 8.25"
click at [749, 524] on span "Create new inventory" at bounding box center [748, 520] width 98 height 12
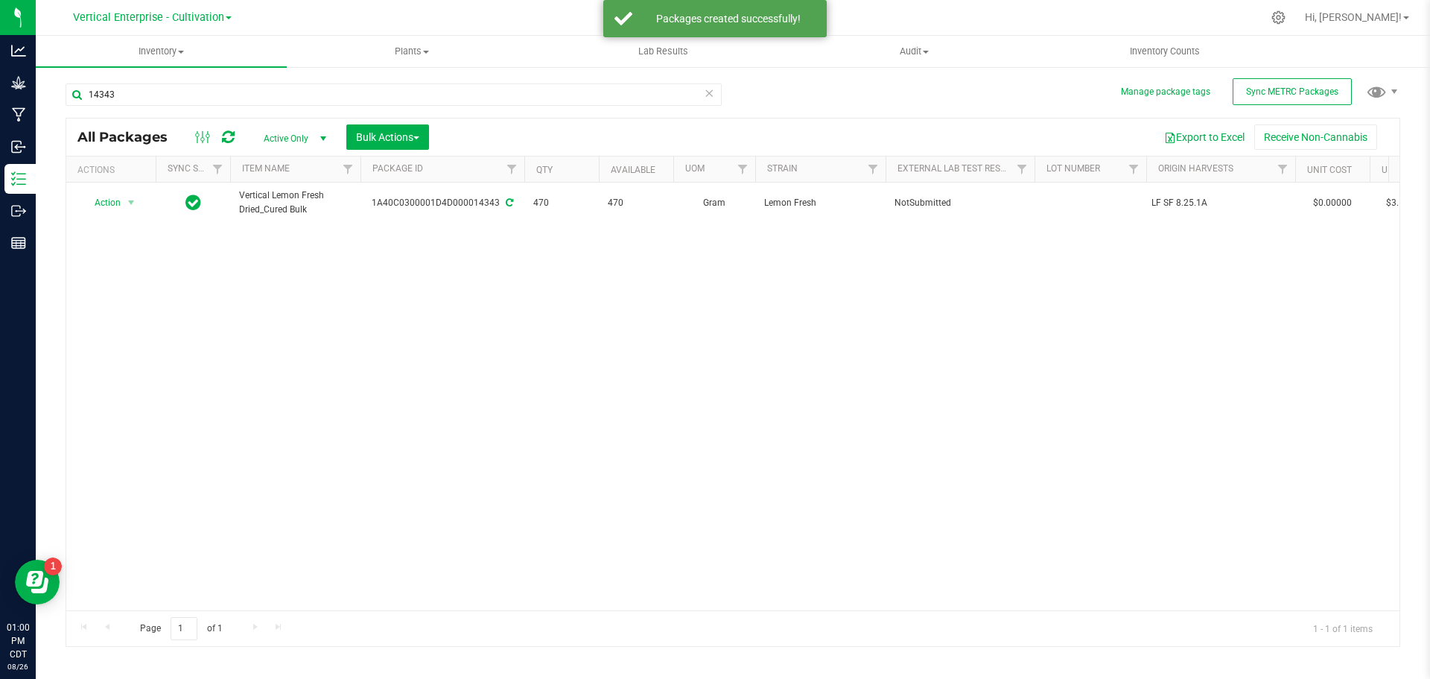
click at [101, 206] on span "Action" at bounding box center [101, 202] width 40 height 21
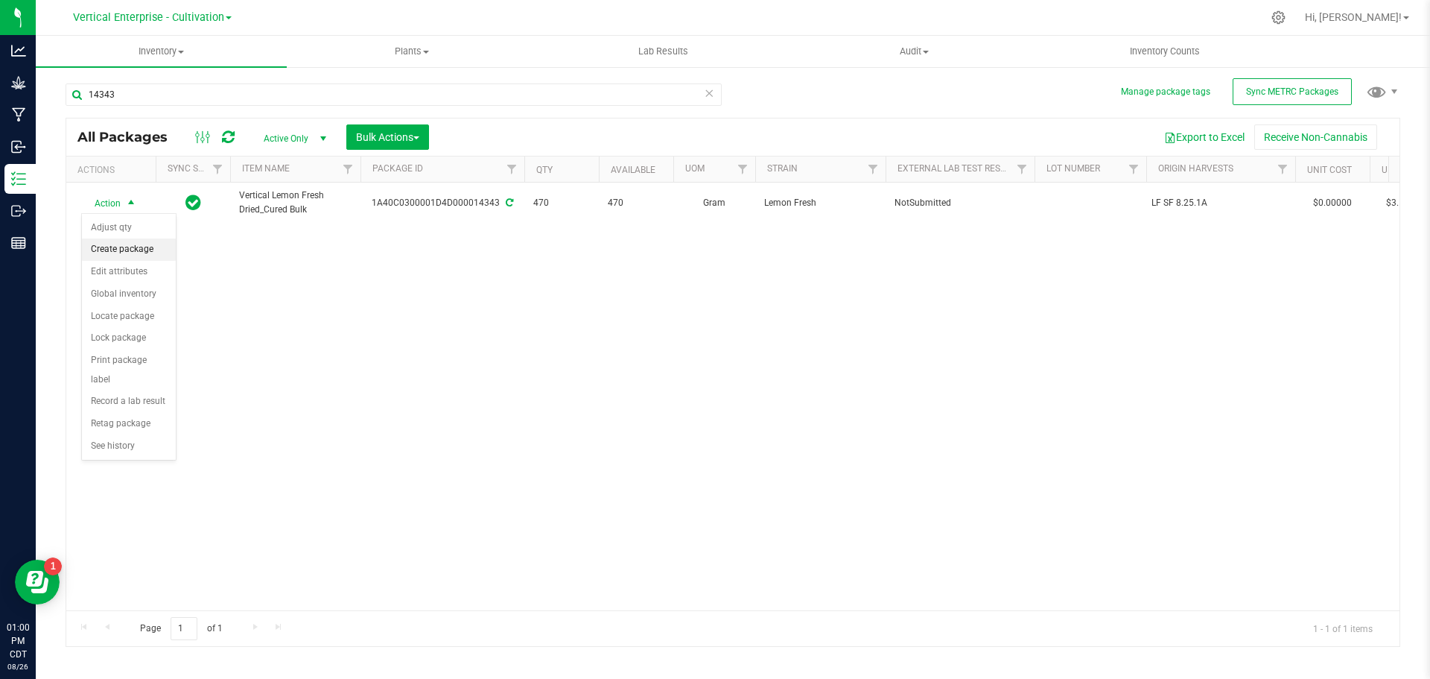
click at [108, 248] on li "Create package" at bounding box center [129, 249] width 94 height 22
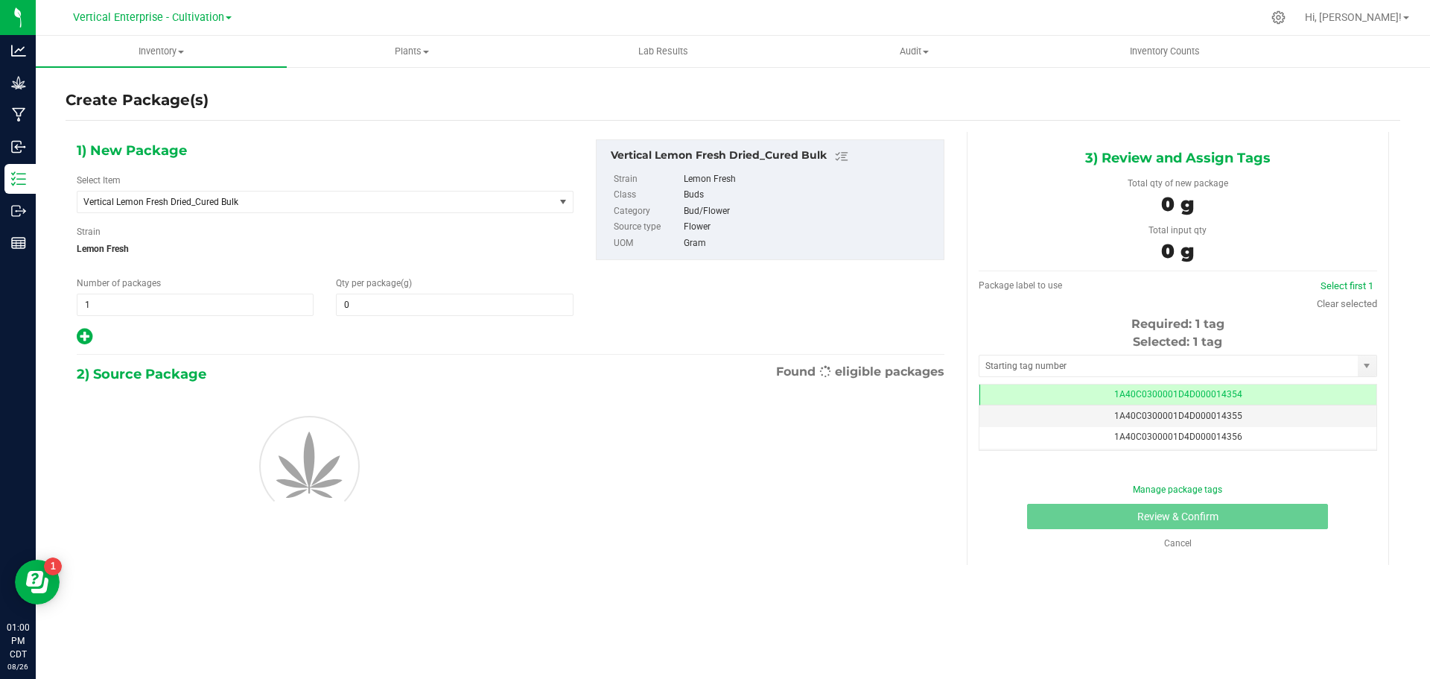
type input "0.0000"
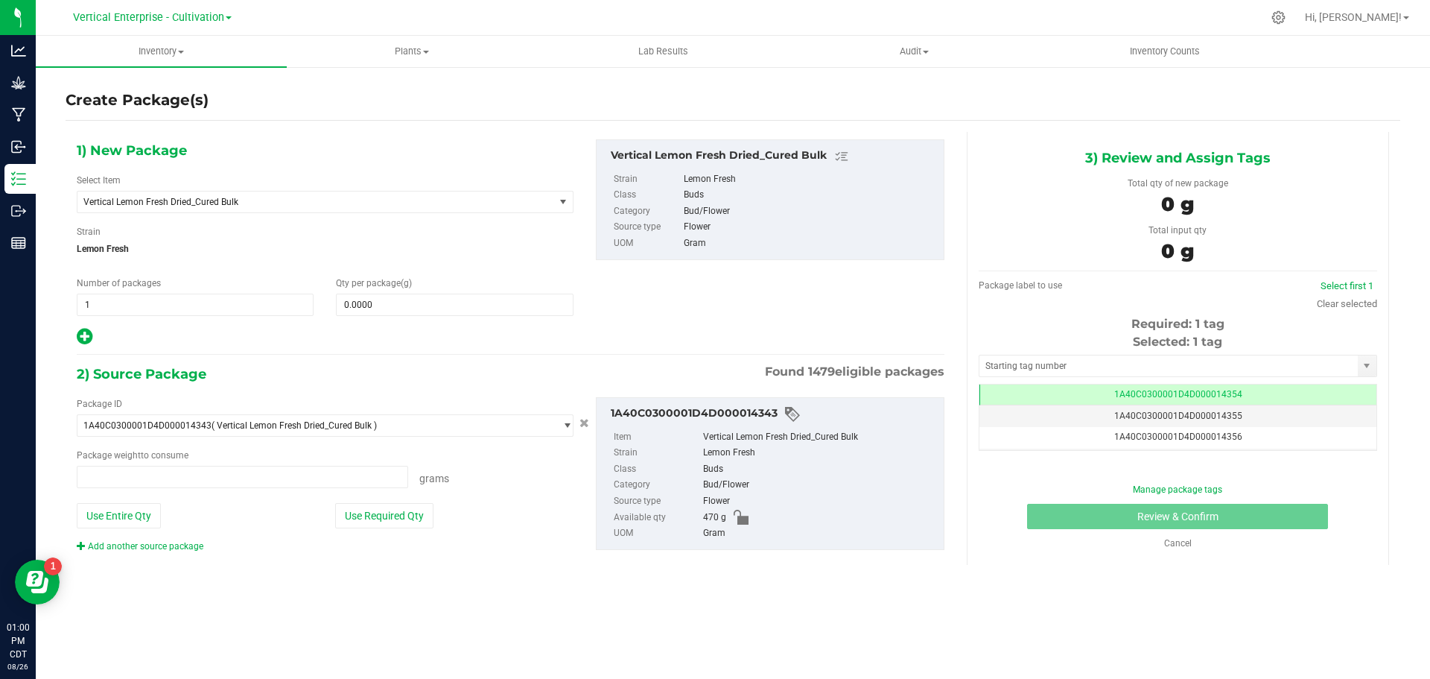
type input "0.0000 g"
click at [208, 206] on span "Vertical Lemon Fresh Dried_Cured Bulk" at bounding box center [306, 202] width 446 height 10
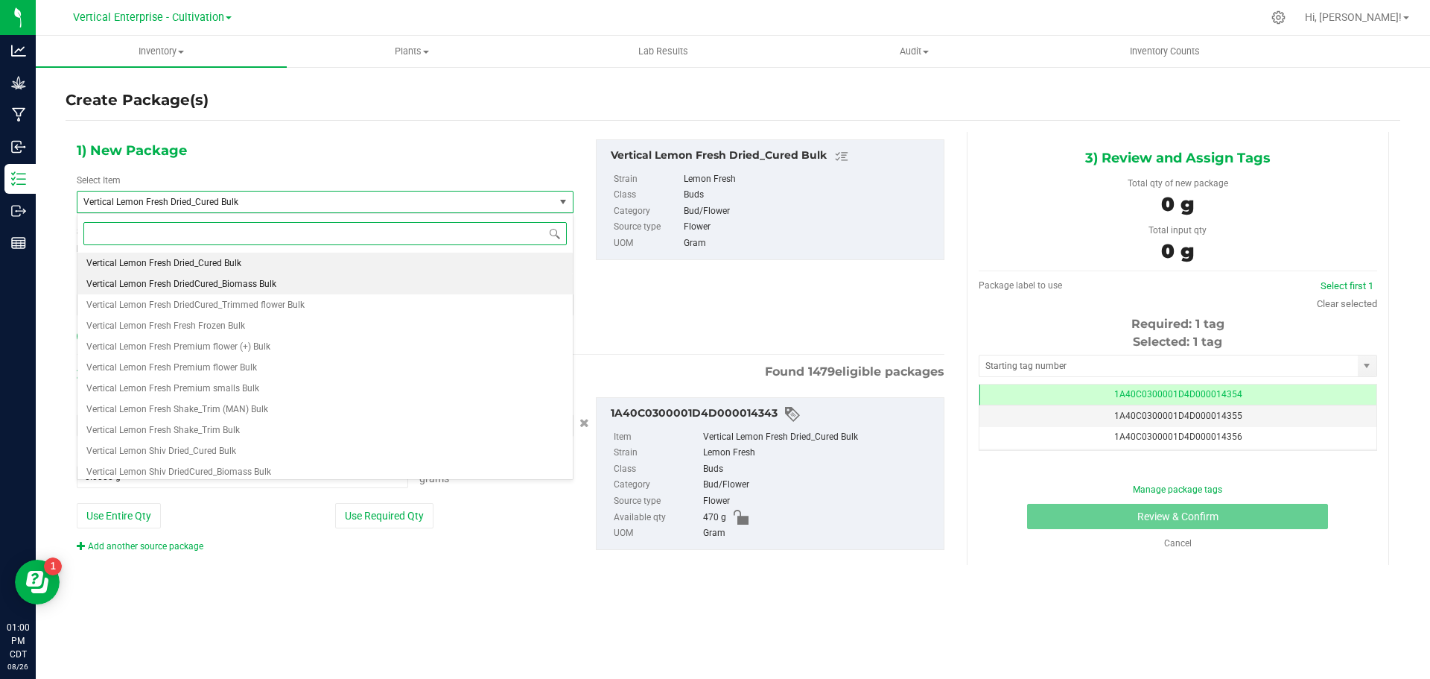
click at [212, 282] on span "Vertical Lemon Fresh DriedCured_Biomass Bulk" at bounding box center [181, 284] width 190 height 10
type input "0.0000"
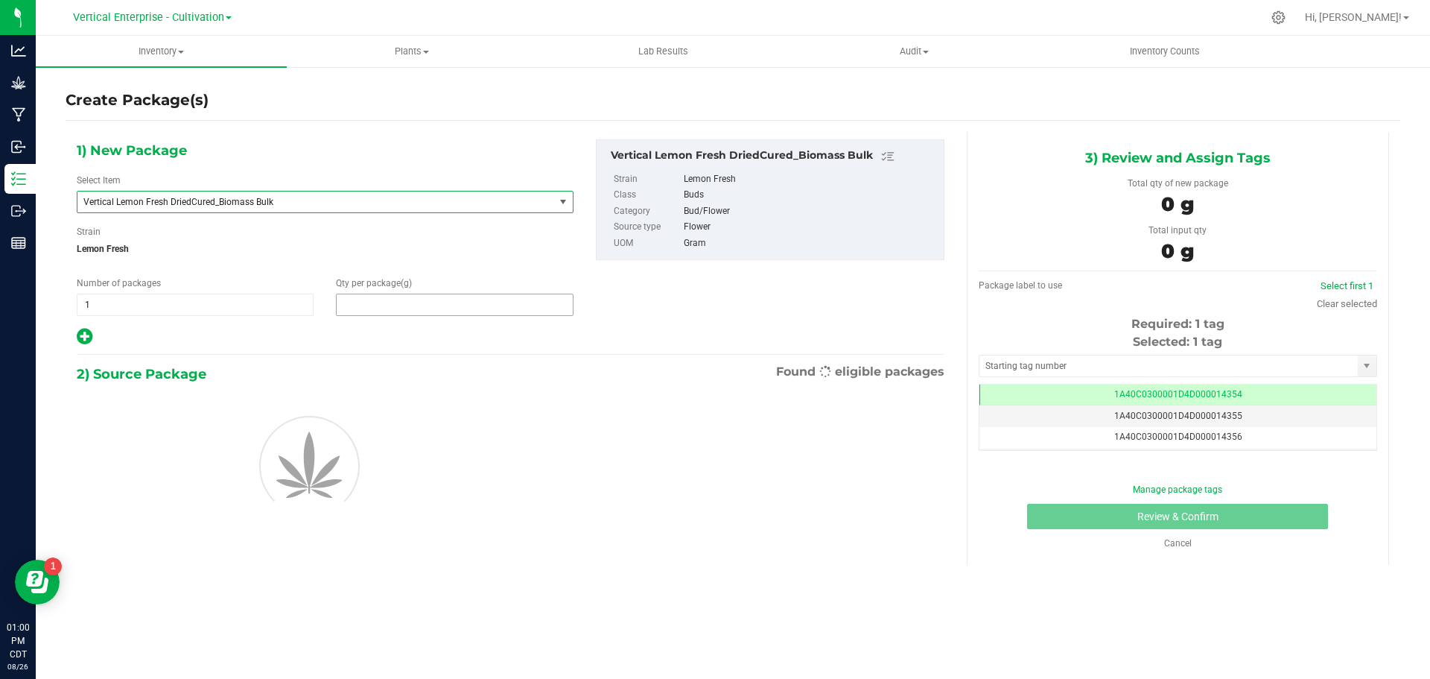
click at [385, 311] on span at bounding box center [454, 304] width 237 height 22
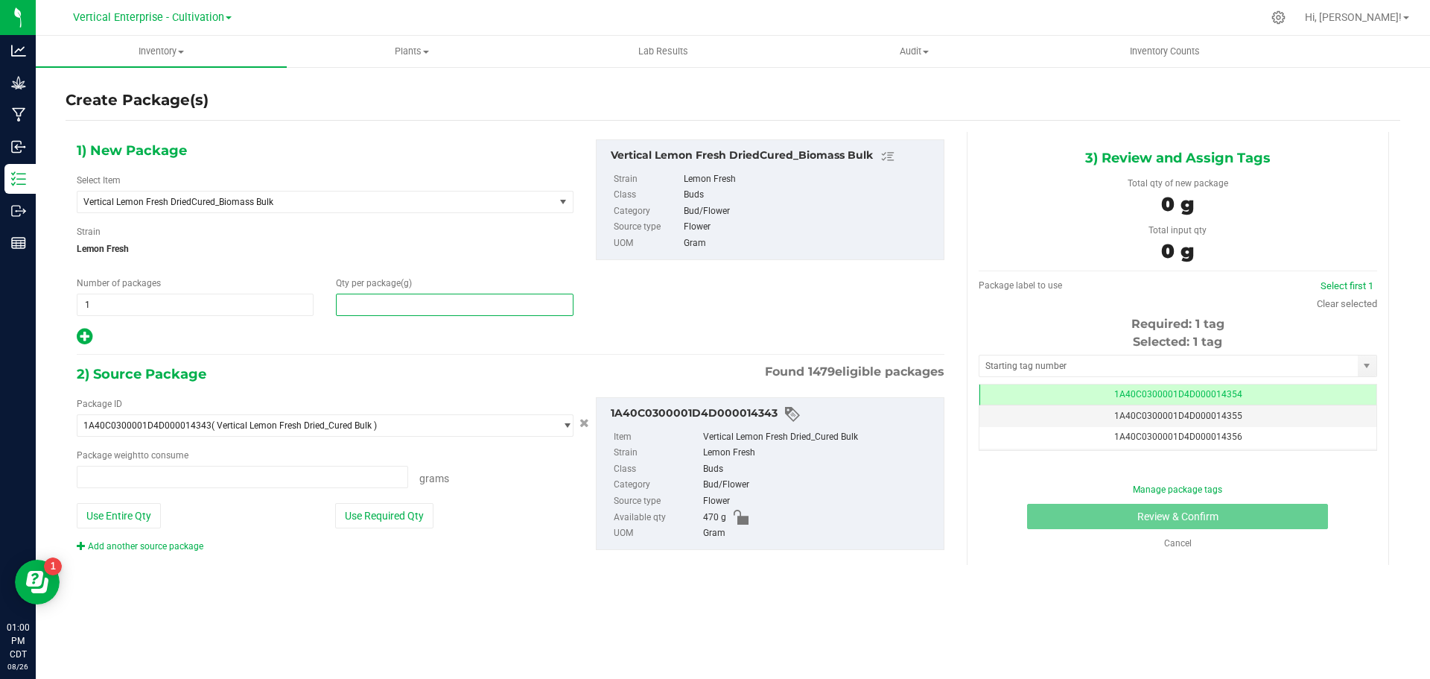
type input "0.0000 g"
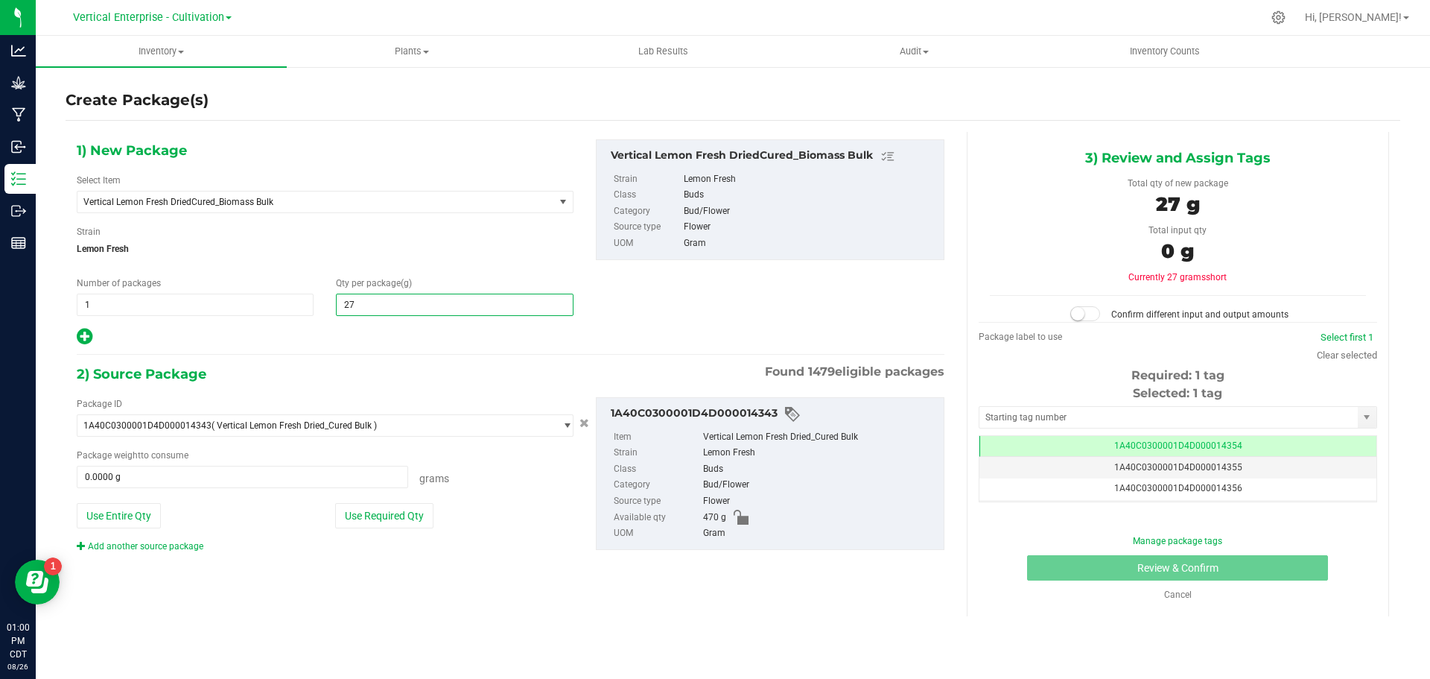
type input "275"
type input "275.0000"
click at [378, 505] on button "Use Required Qty" at bounding box center [384, 515] width 98 height 25
type input "275.0000 g"
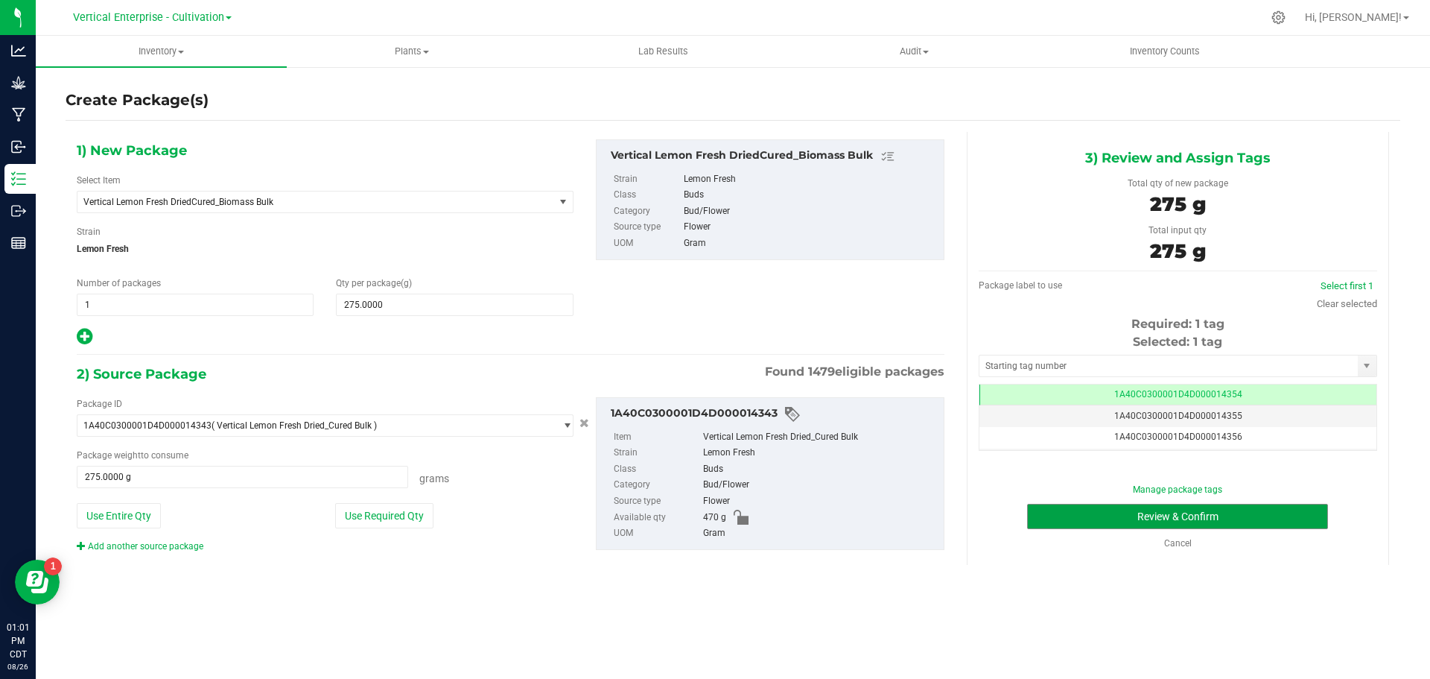
click at [1230, 503] on button "Review & Confirm" at bounding box center [1177, 515] width 301 height 25
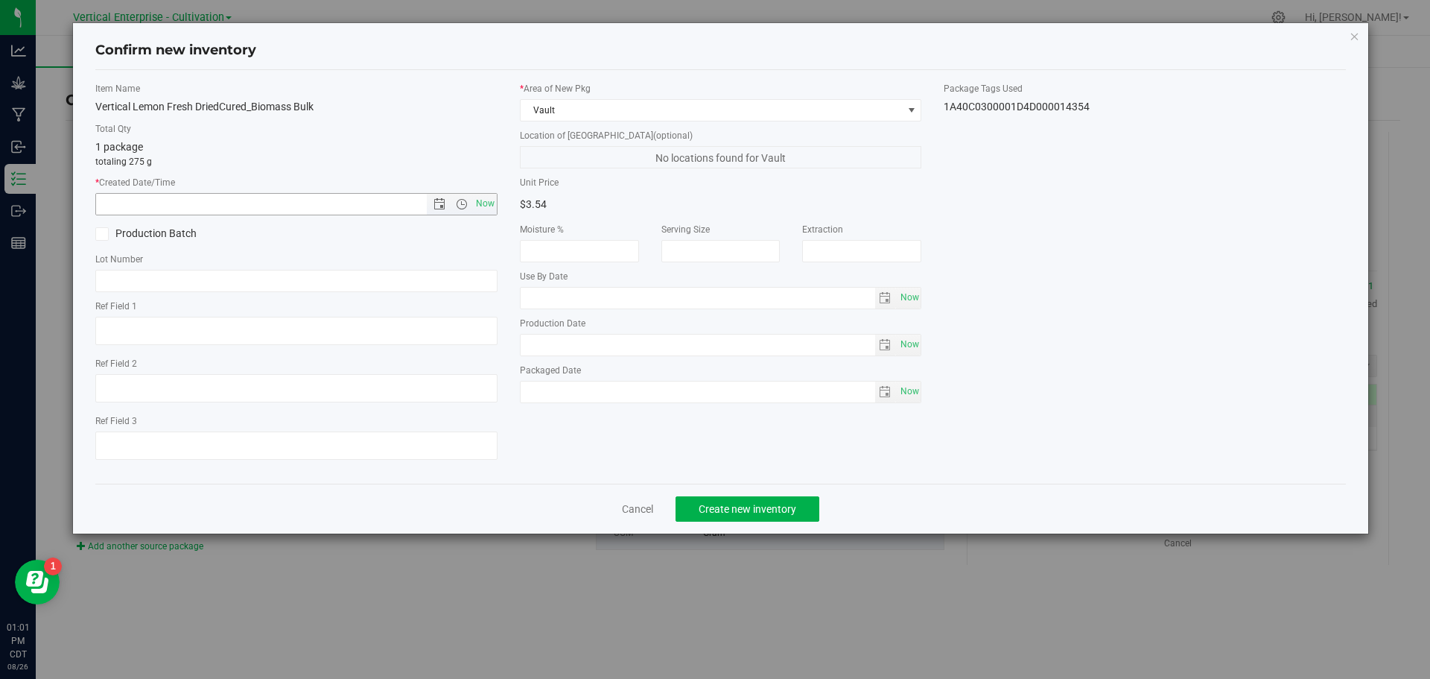
click at [495, 210] on span "Now" at bounding box center [484, 204] width 25 height 22
type input "[DATE] 1:01 PM"
click at [149, 240] on label "Production Batch" at bounding box center [190, 234] width 190 height 16
click at [0, 0] on input "Production Batch" at bounding box center [0, 0] width 0 height 0
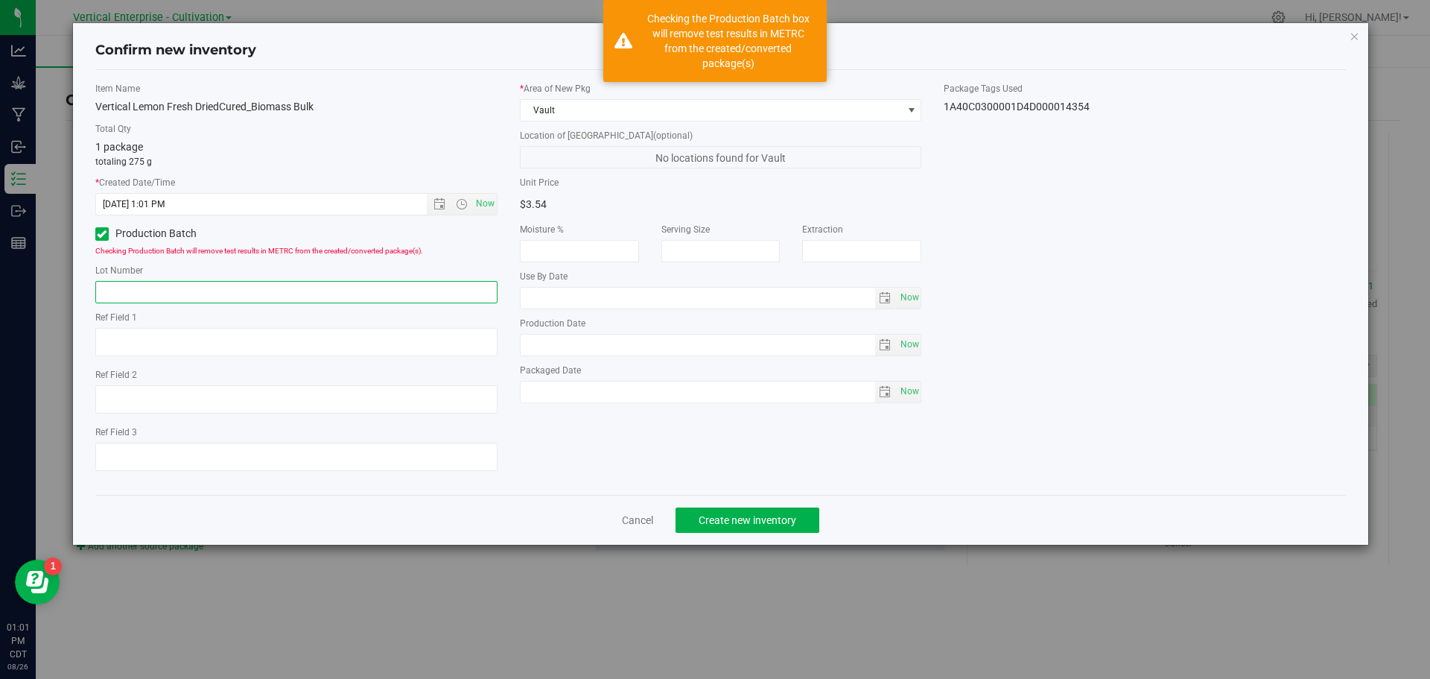
click at [141, 285] on input "text" at bounding box center [296, 292] width 402 height 22
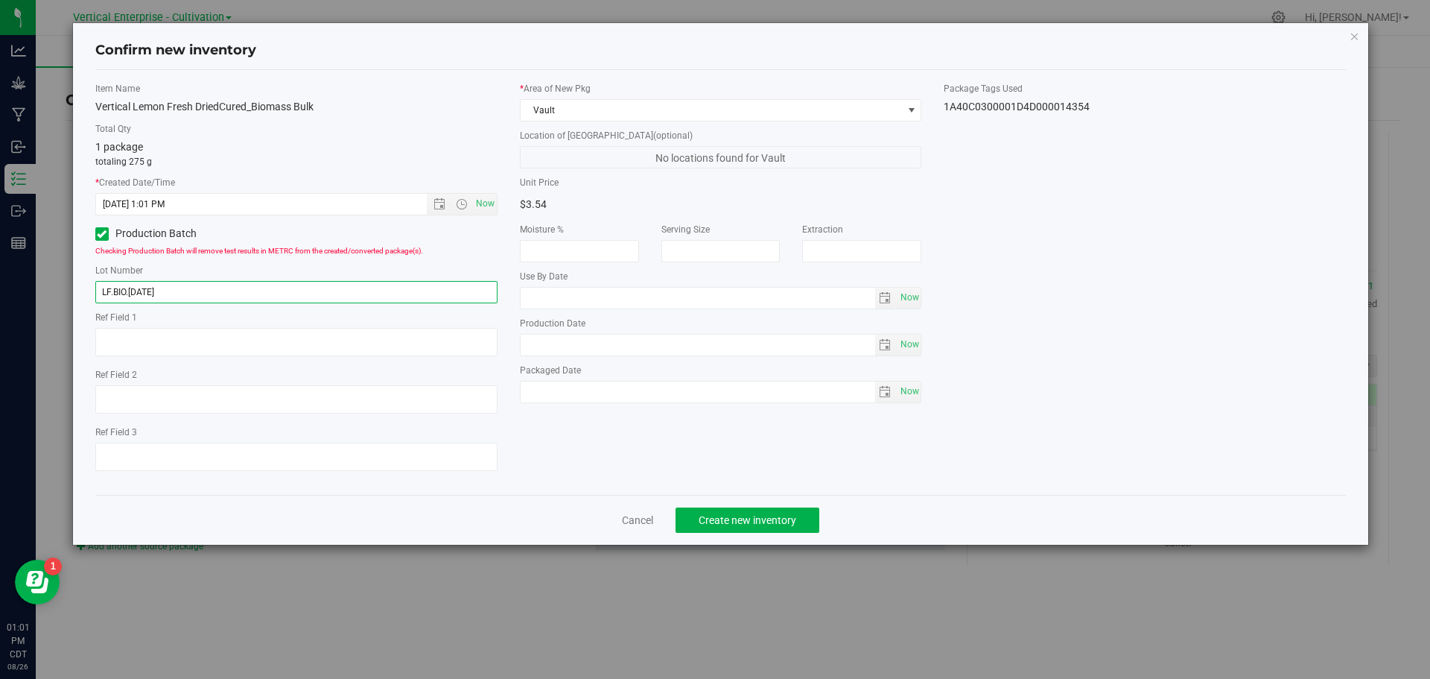
type input "LF.BIO.[DATE]"
click at [720, 524] on span "Create new inventory" at bounding box center [748, 520] width 98 height 12
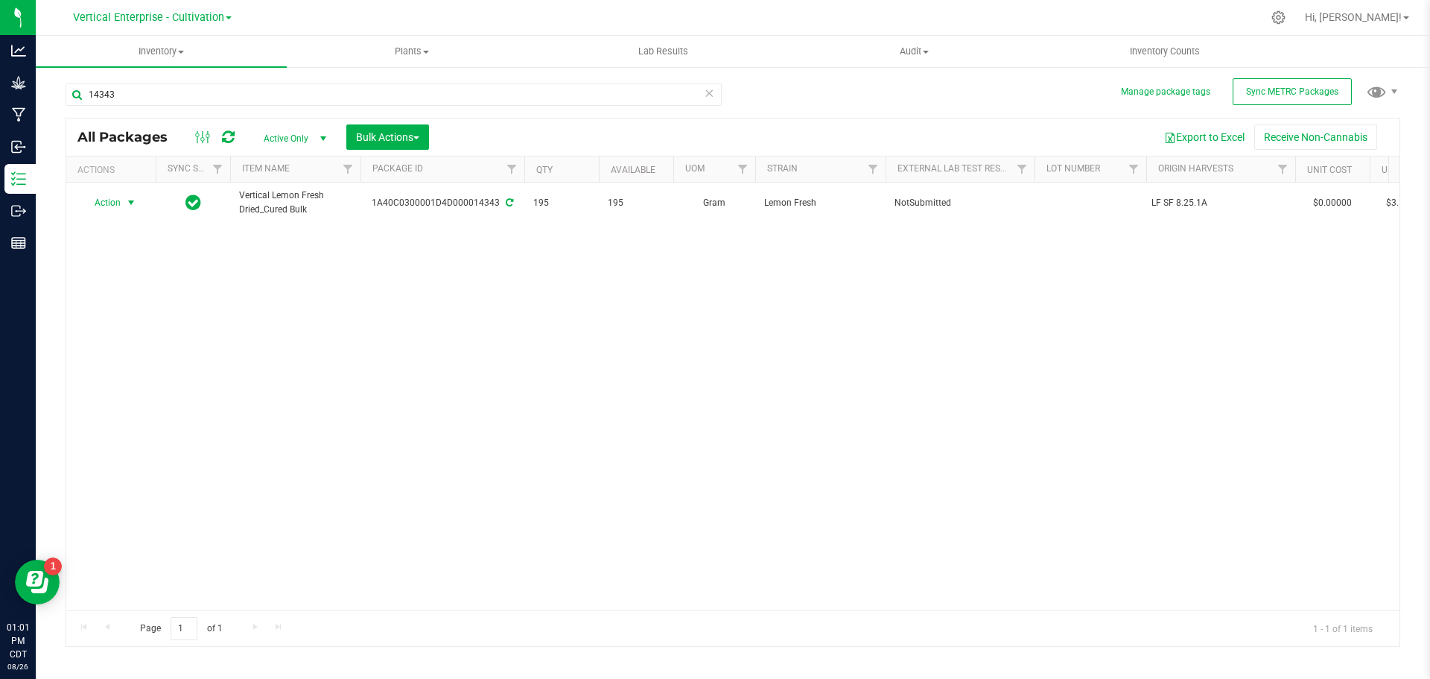
click at [133, 199] on span "select" at bounding box center [131, 203] width 12 height 12
click at [128, 247] on li "Create package" at bounding box center [129, 249] width 94 height 22
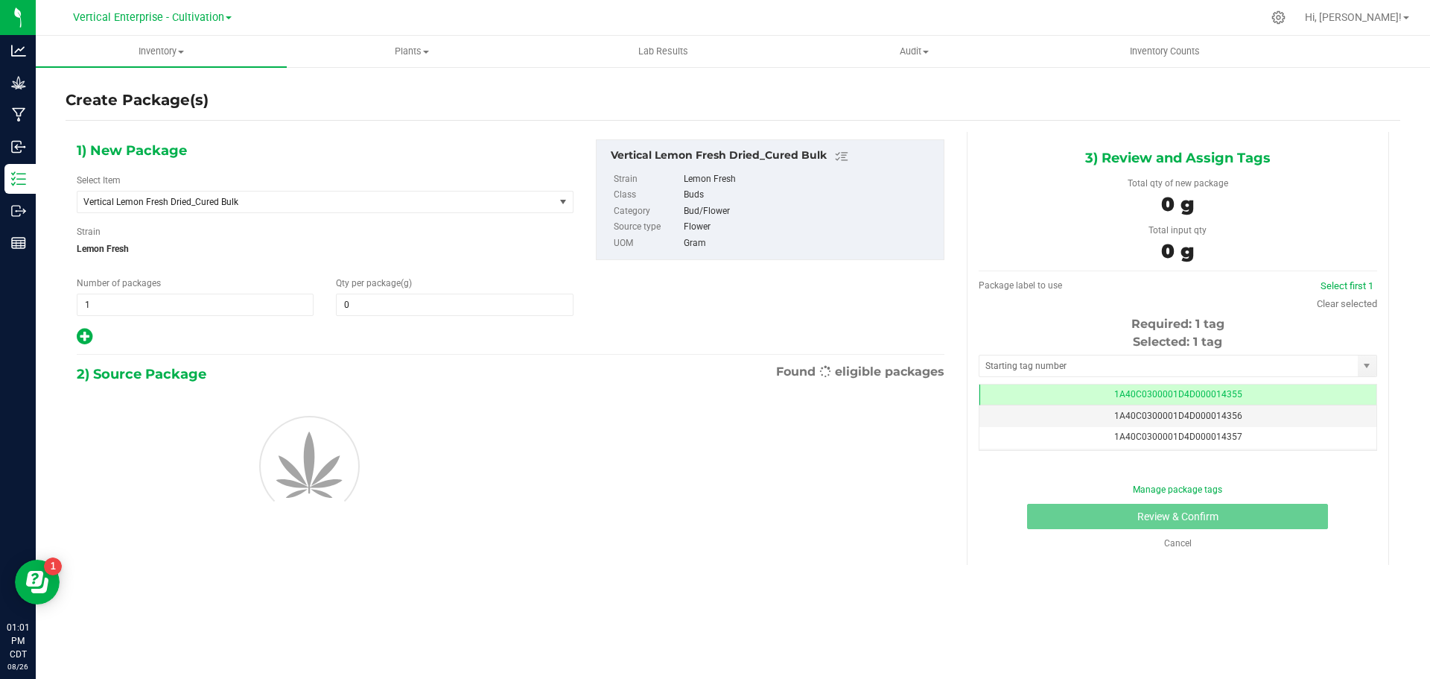
type input "0.0000"
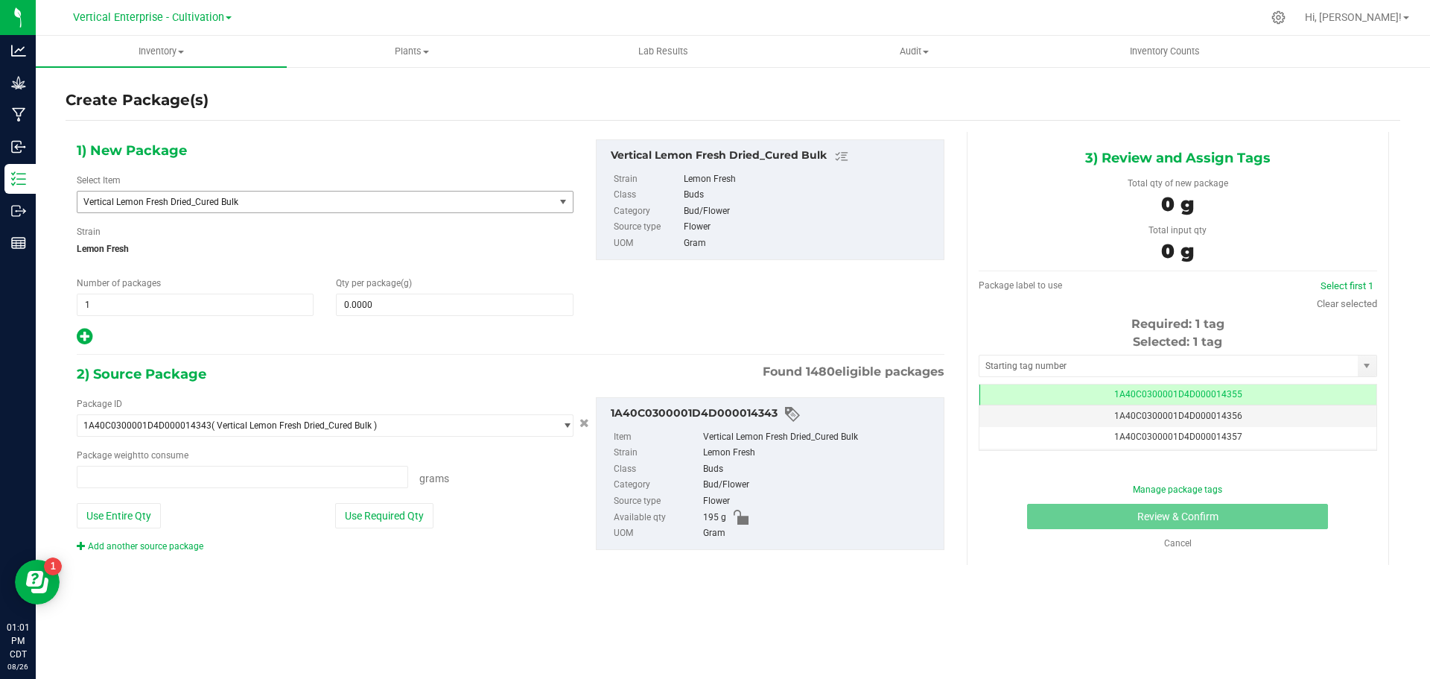
type input "0.0000 g"
click at [176, 203] on span "Vertical Lemon Fresh Dried_Cured Bulk" at bounding box center [306, 202] width 446 height 10
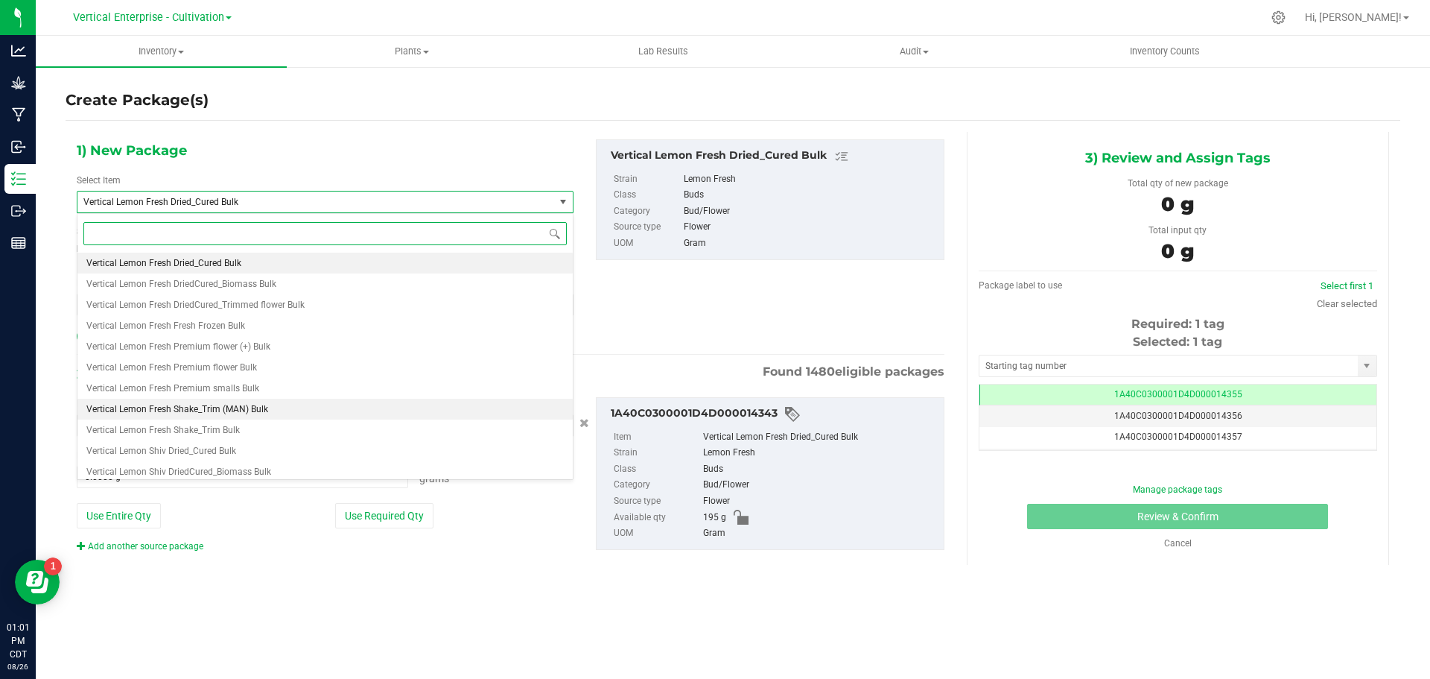
click at [192, 407] on span "Vertical Lemon Fresh Shake_Trim (MAN) Bulk" at bounding box center [177, 409] width 182 height 10
type input "0.0000"
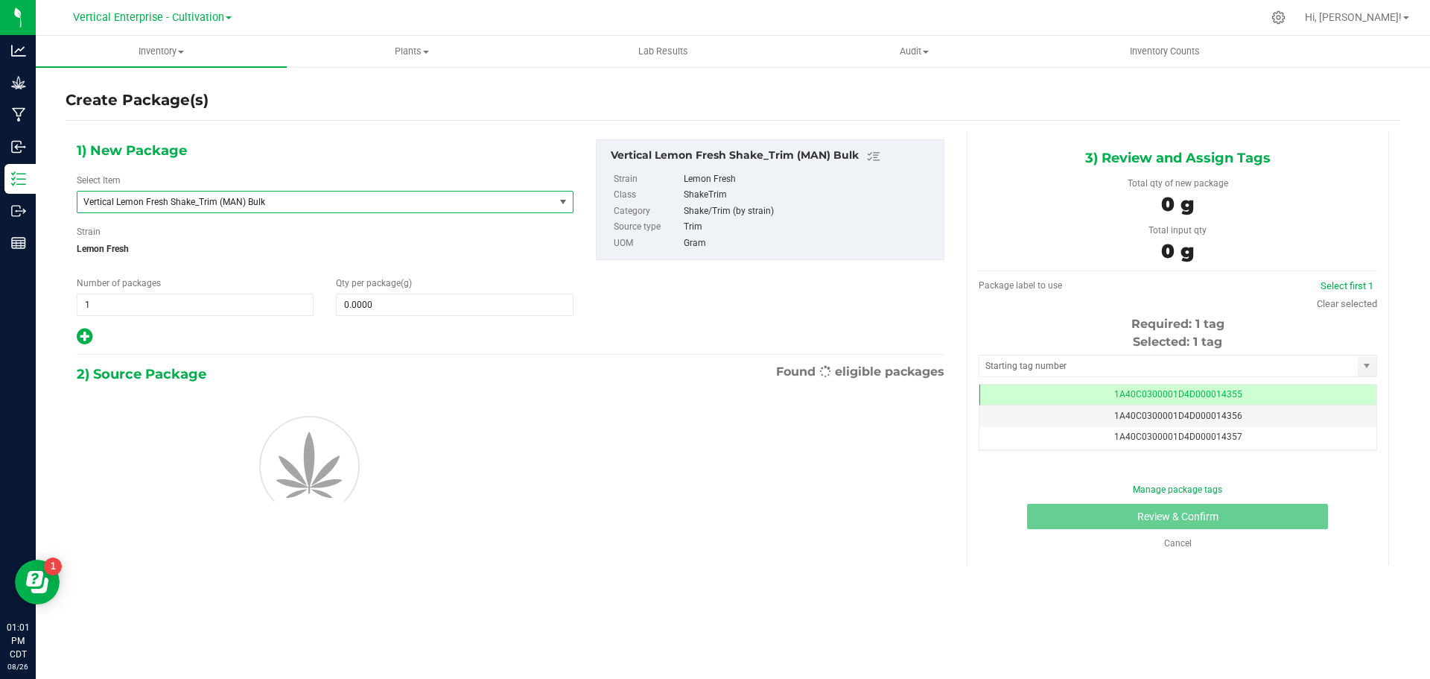
click at [263, 203] on span "Vertical Lemon Fresh Shake_Trim (MAN) Bulk" at bounding box center [306, 202] width 446 height 10
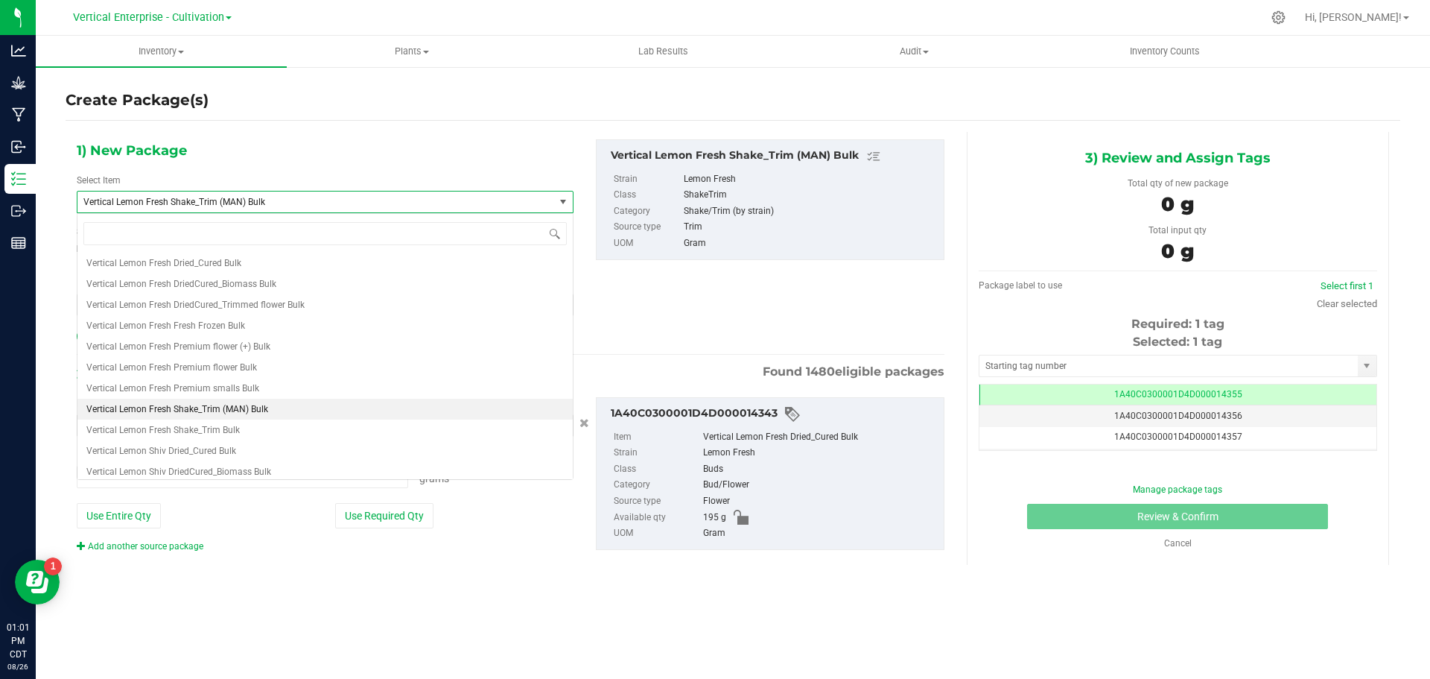
type input "0.0000 g"
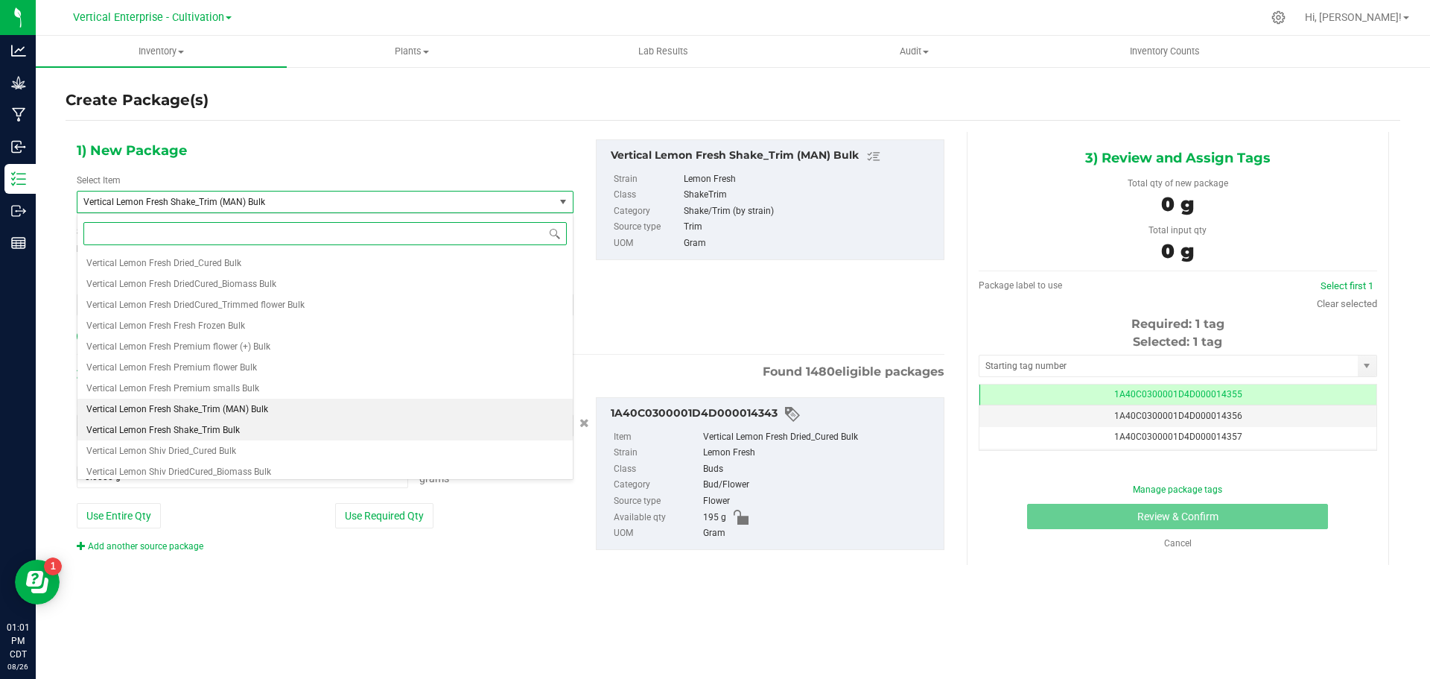
click at [249, 433] on li "Vertical Lemon Fresh Shake_Trim Bulk" at bounding box center [324, 429] width 495 height 21
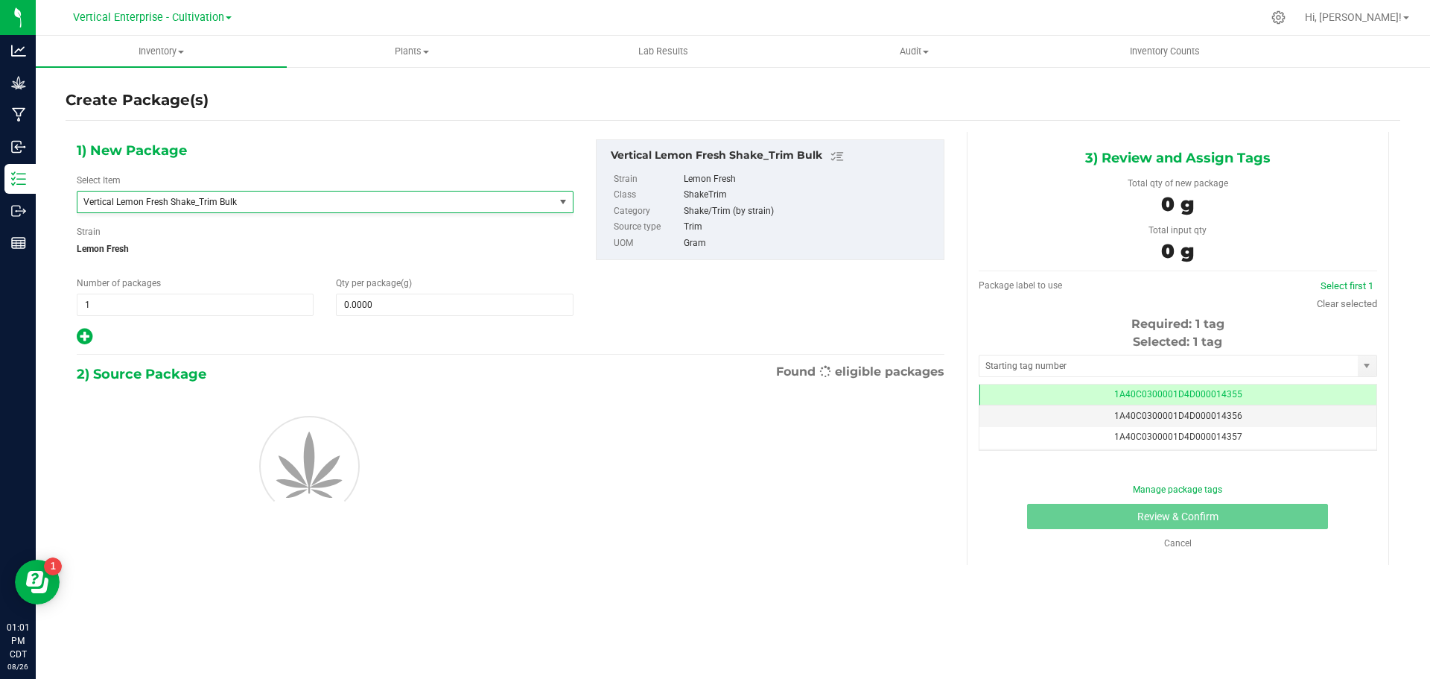
type input "0.0000"
click at [425, 296] on span at bounding box center [454, 304] width 237 height 22
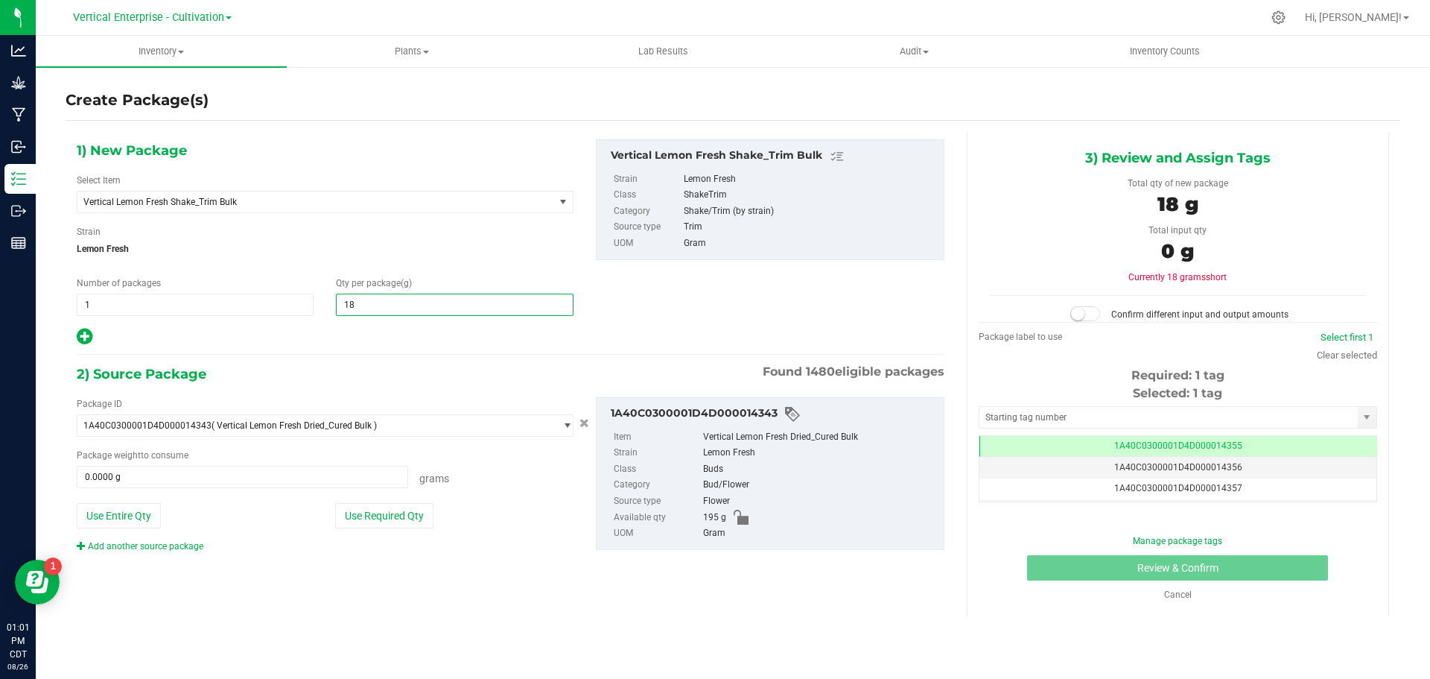
type input "185"
type input "185.0000"
click at [130, 506] on button "Use Entire Qty" at bounding box center [119, 515] width 84 height 25
type input "195.0000 g"
click at [1081, 320] on small at bounding box center [1077, 313] width 13 height 13
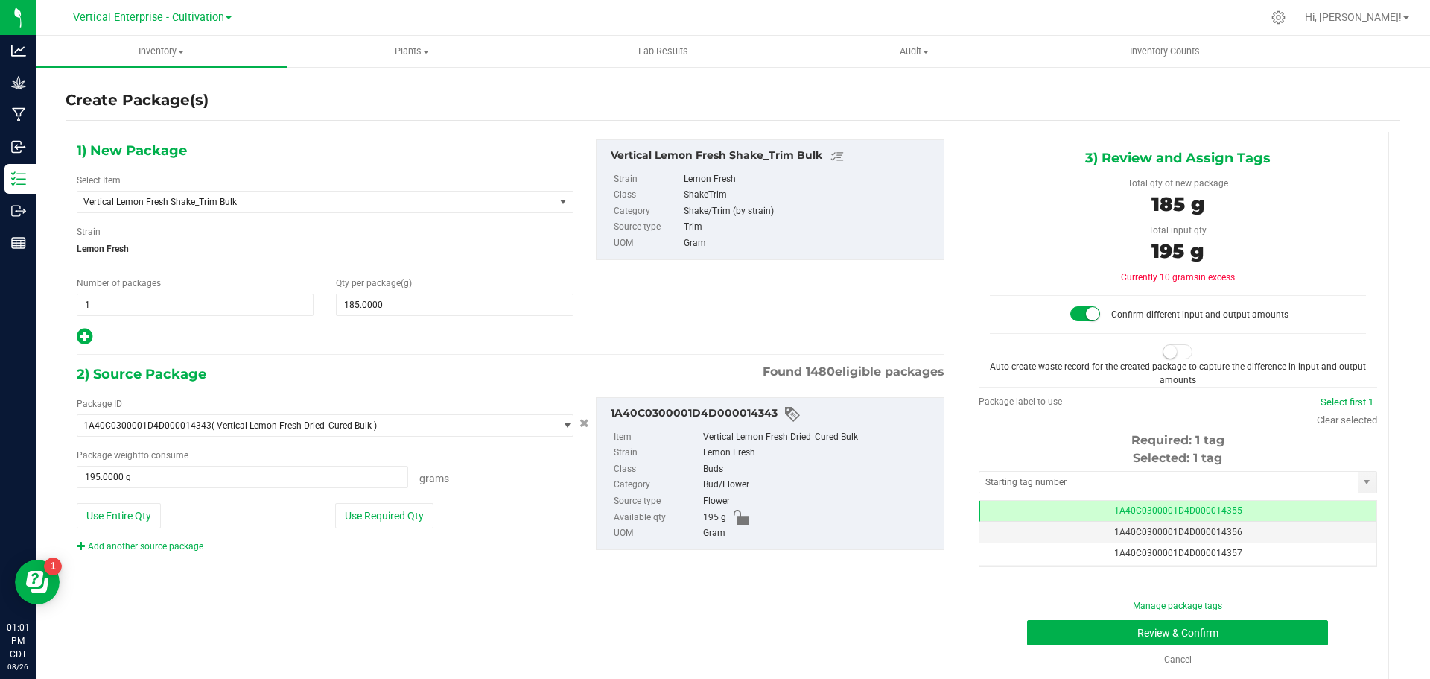
click at [1175, 355] on span at bounding box center [1178, 351] width 30 height 15
click at [1235, 637] on button "Review & Confirm" at bounding box center [1177, 632] width 301 height 25
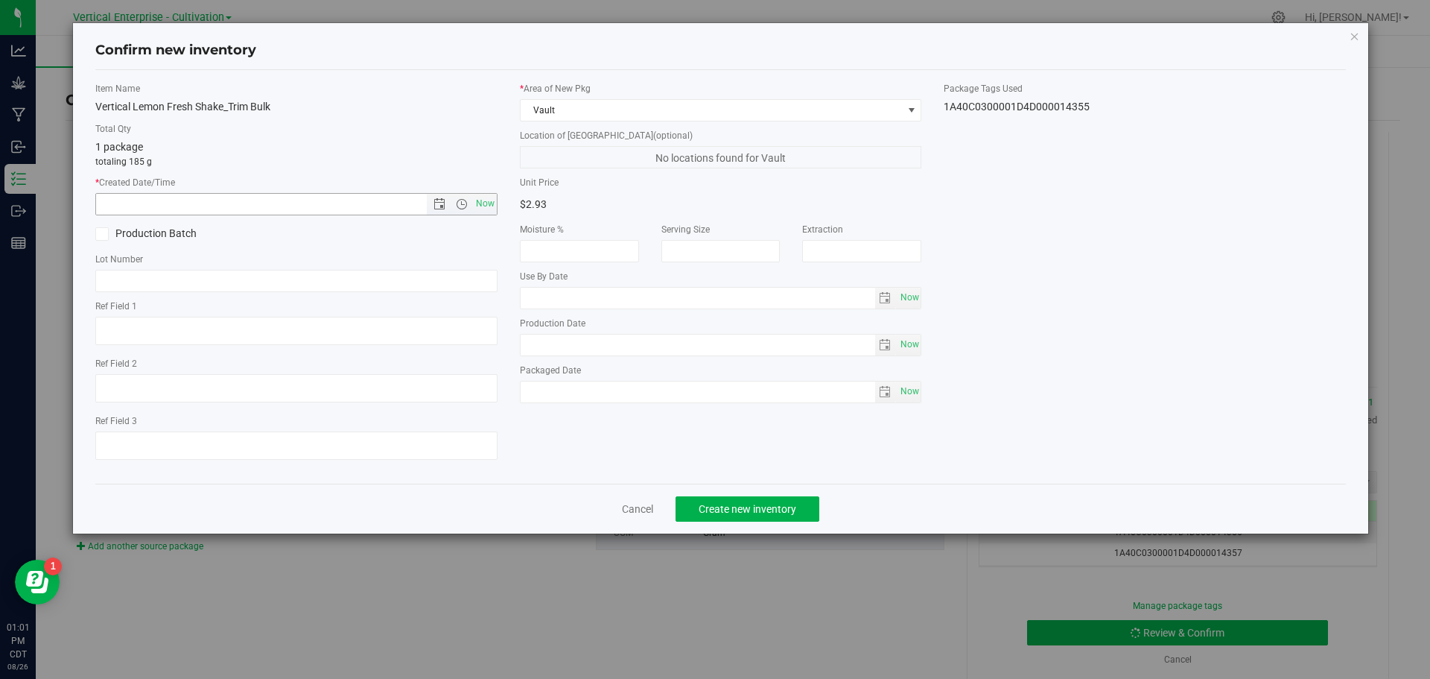
click at [489, 196] on span "Now" at bounding box center [484, 204] width 25 height 22
type input "[DATE] 1:01 PM"
click at [101, 234] on icon at bounding box center [102, 234] width 10 height 0
click at [0, 0] on input "Production Batch" at bounding box center [0, 0] width 0 height 0
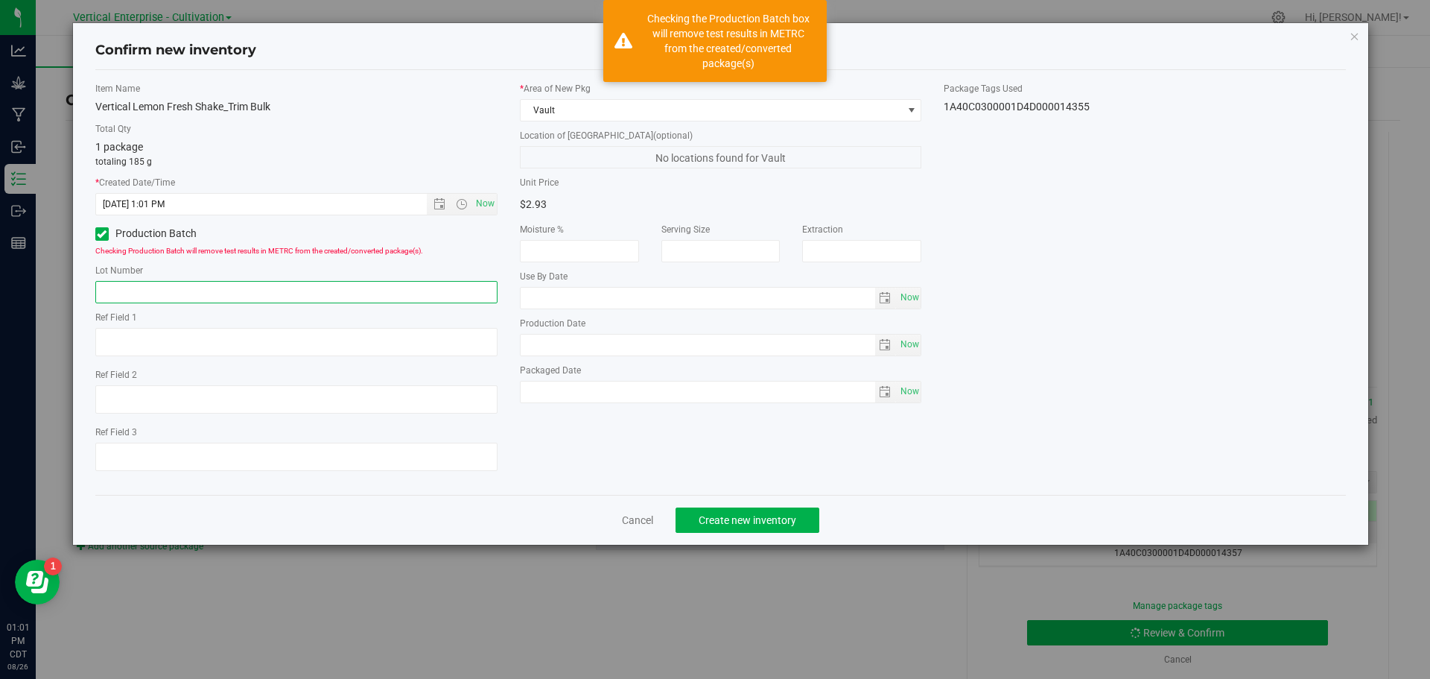
click at [127, 284] on input "text" at bounding box center [296, 292] width 402 height 22
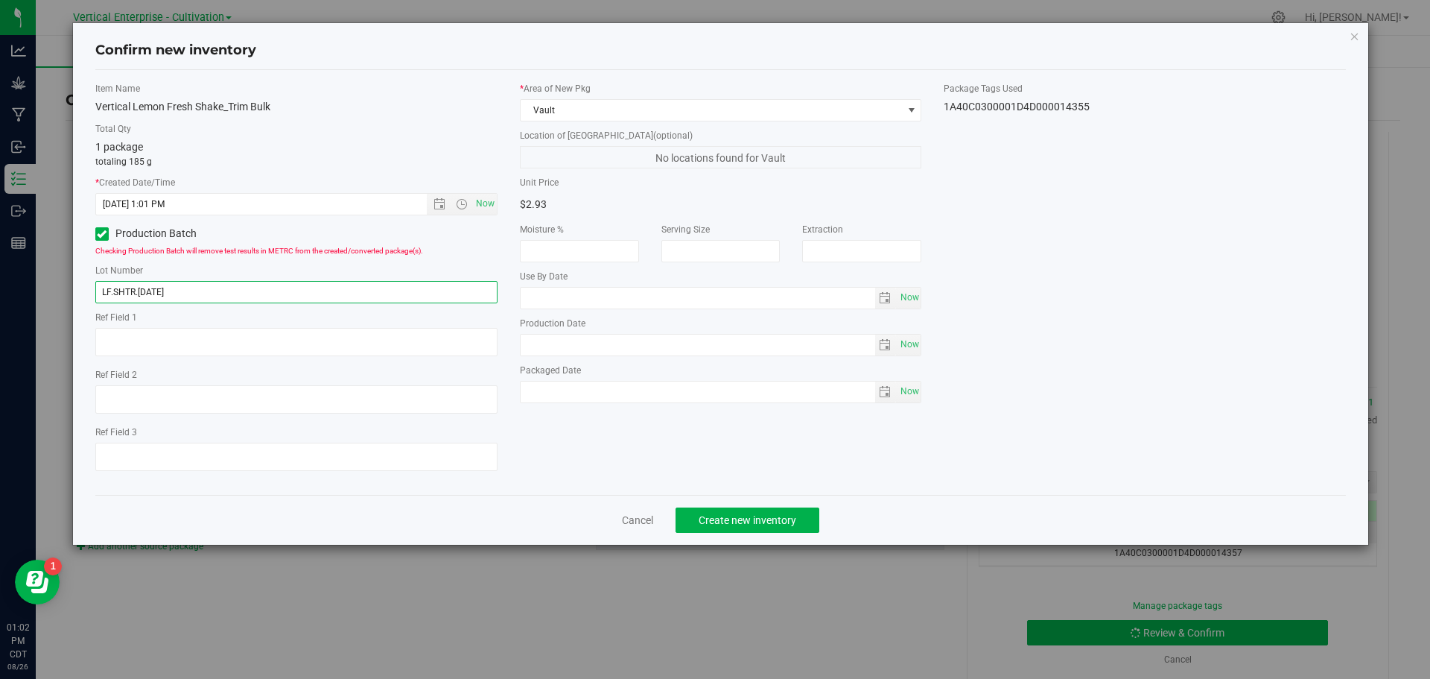
type input "LF.SHTR.[DATE]"
click at [766, 522] on span "Create new inventory" at bounding box center [748, 520] width 98 height 12
